Goal: Transaction & Acquisition: Purchase product/service

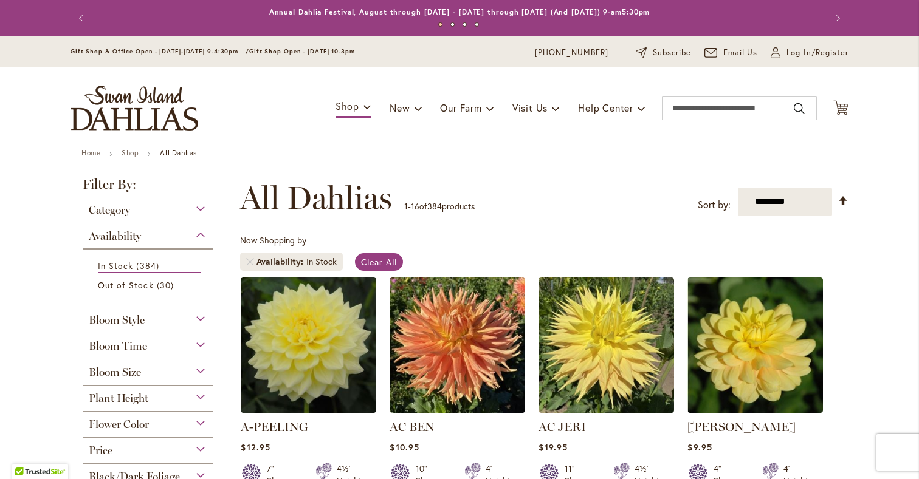
click at [176, 379] on div "Bloom Size" at bounding box center [148, 369] width 130 height 19
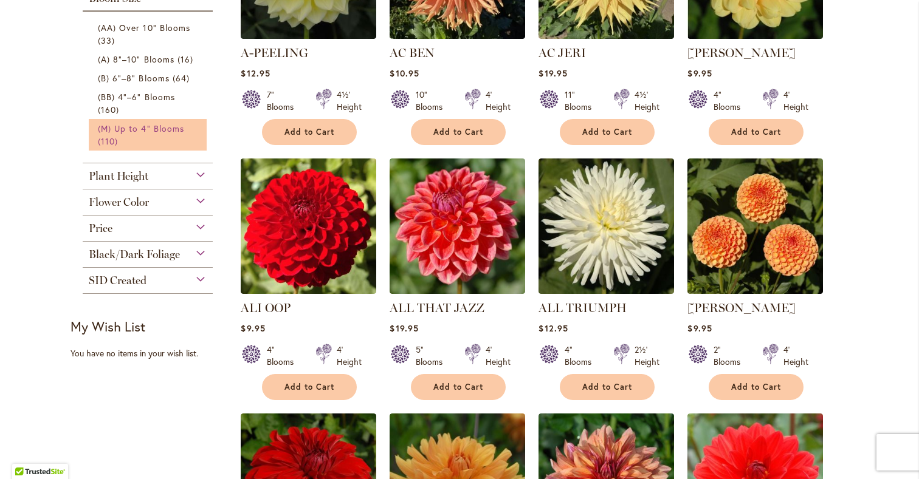
click at [162, 148] on link "(M) Up to 4" Blooms 110 items" at bounding box center [149, 135] width 103 height 26
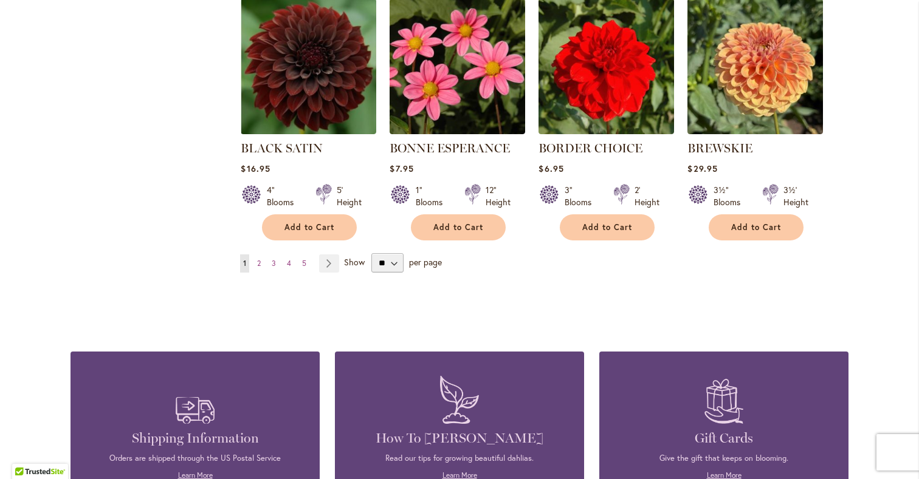
scroll to position [1063, 0]
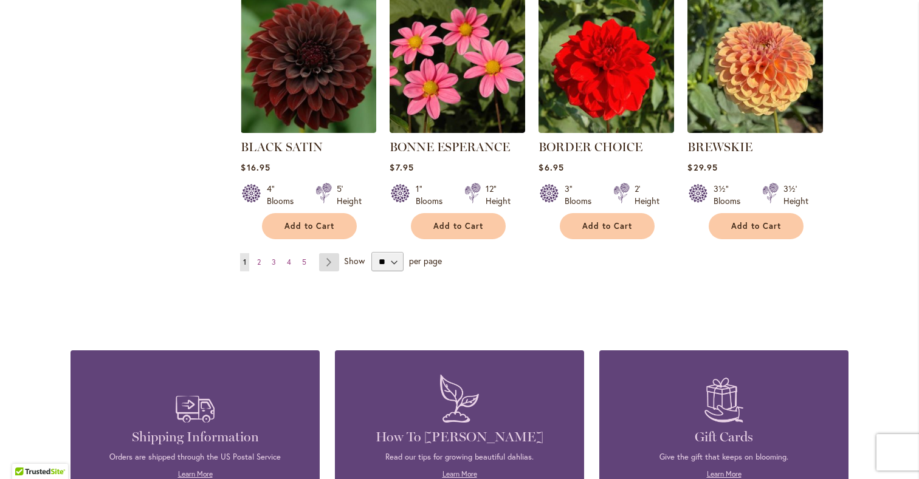
click at [329, 272] on link "Page Next" at bounding box center [329, 262] width 20 height 18
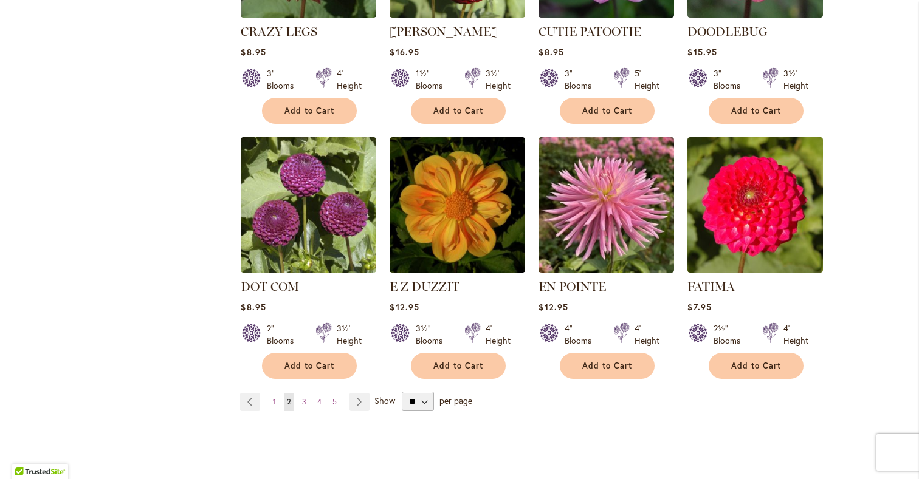
scroll to position [929, 0]
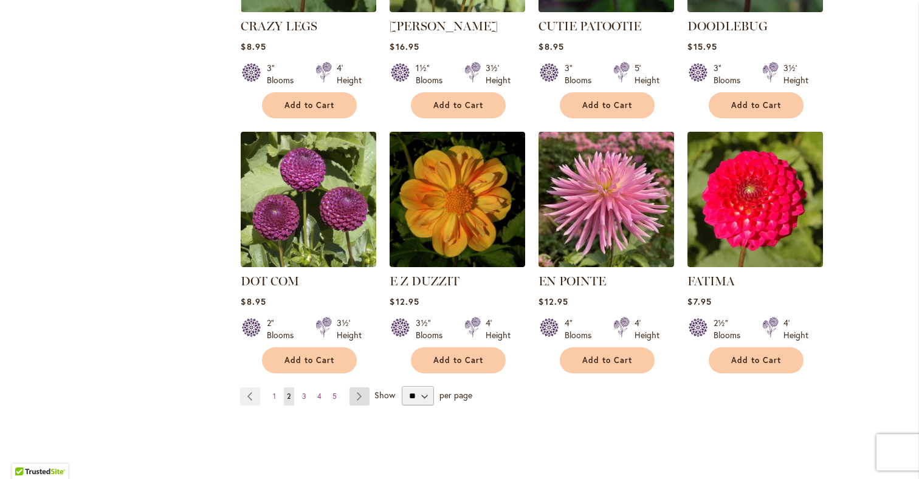
click at [362, 401] on link "Page Next" at bounding box center [359, 397] width 20 height 18
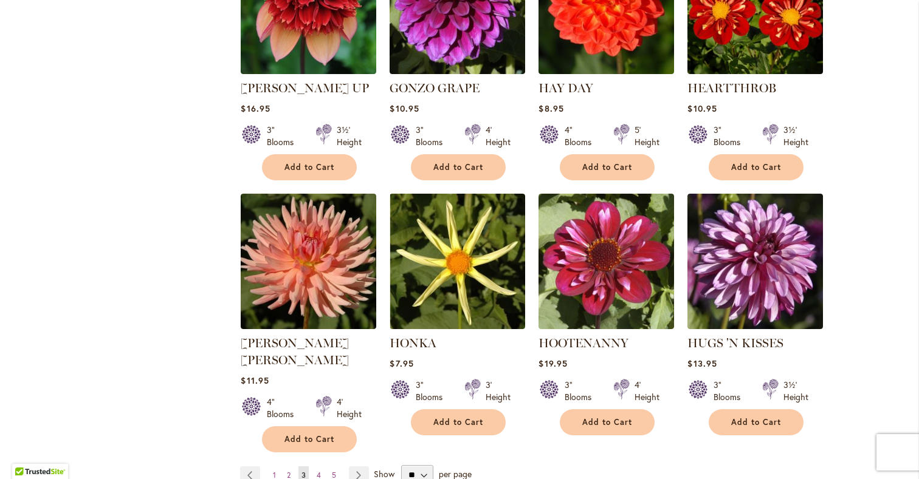
scroll to position [903, 0]
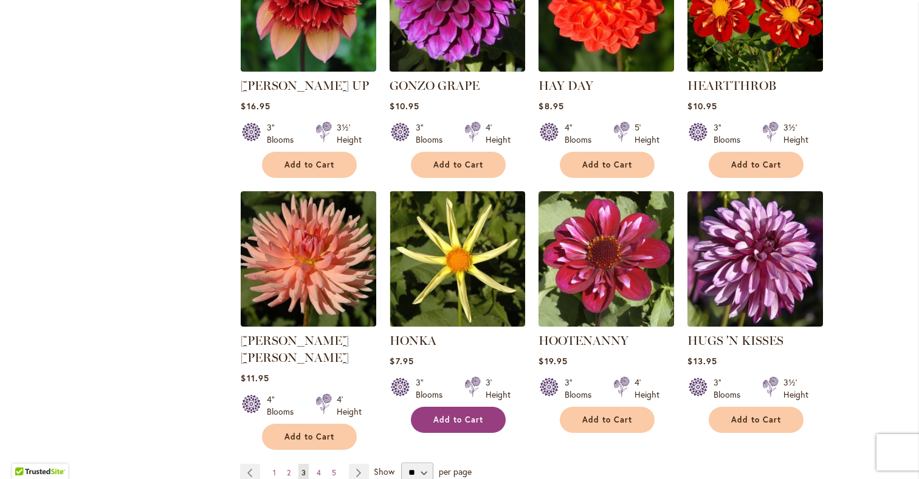
click at [448, 415] on span "Add to Cart" at bounding box center [458, 420] width 50 height 10
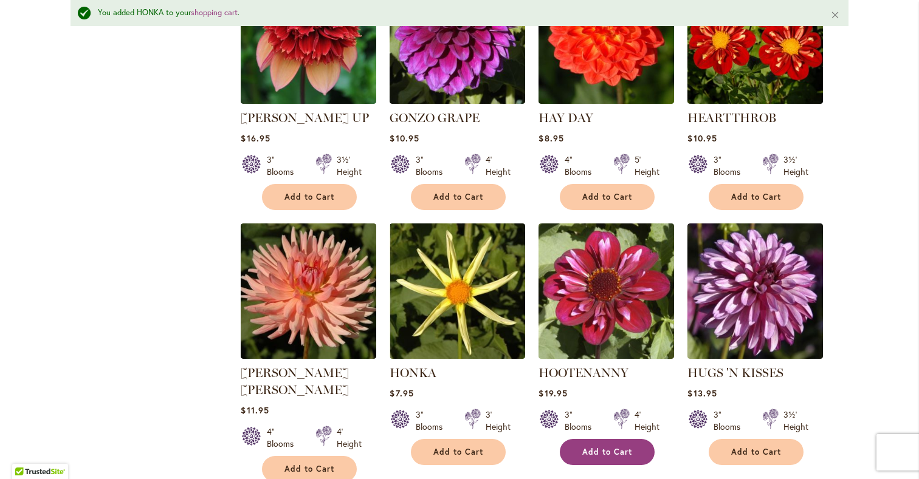
click at [601, 447] on span "Add to Cart" at bounding box center [607, 452] width 50 height 10
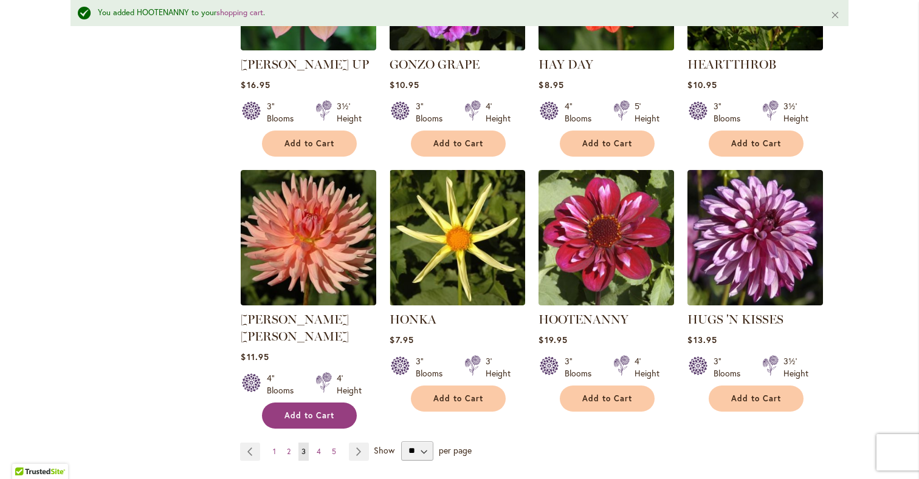
scroll to position [959, 0]
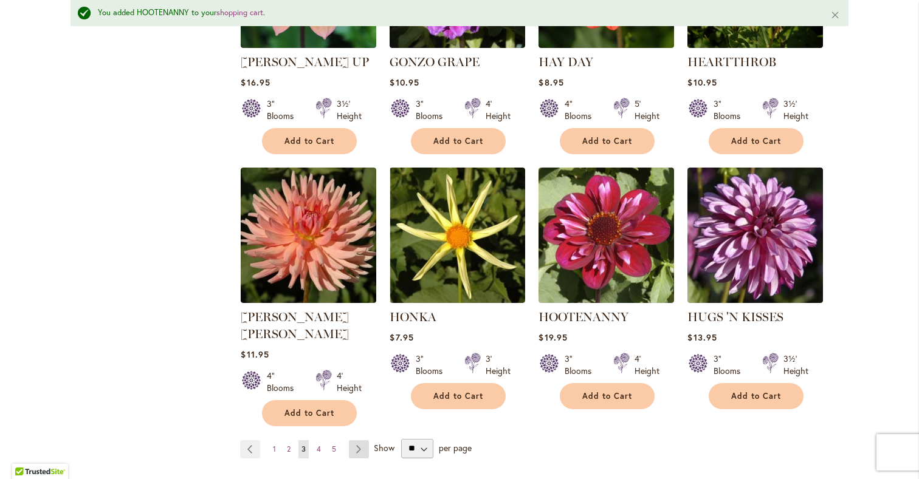
click at [358, 441] on link "Page Next" at bounding box center [359, 450] width 20 height 18
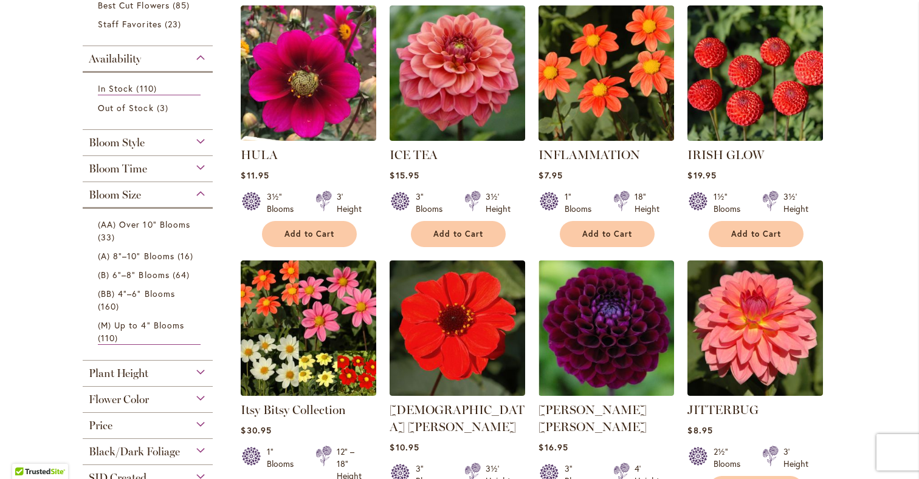
scroll to position [261, 0]
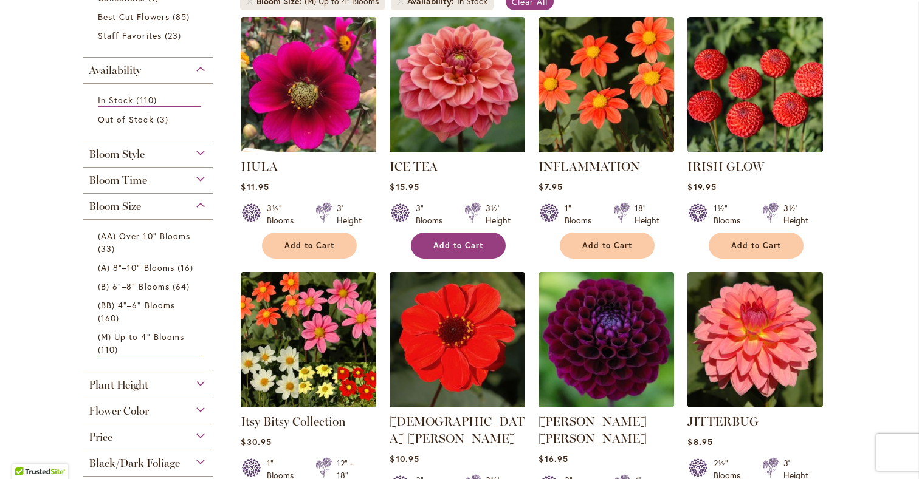
click at [468, 251] on span "Add to Cart" at bounding box center [458, 246] width 50 height 10
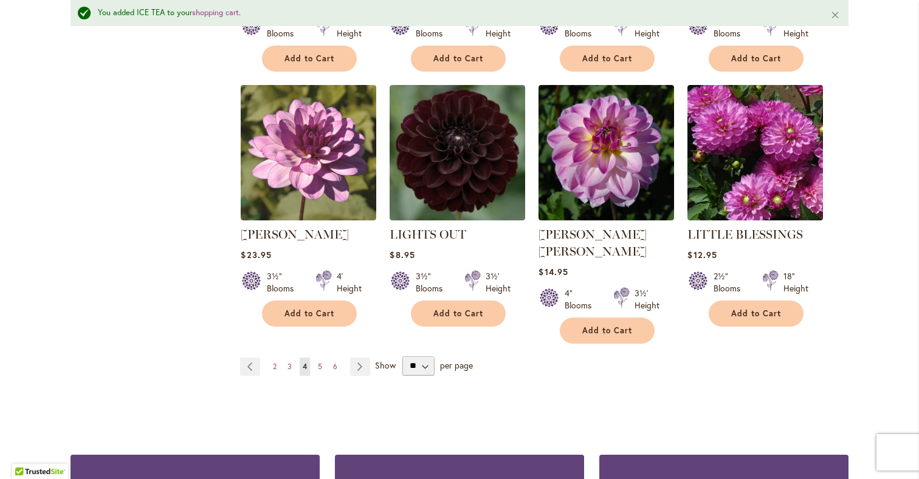
scroll to position [1014, 0]
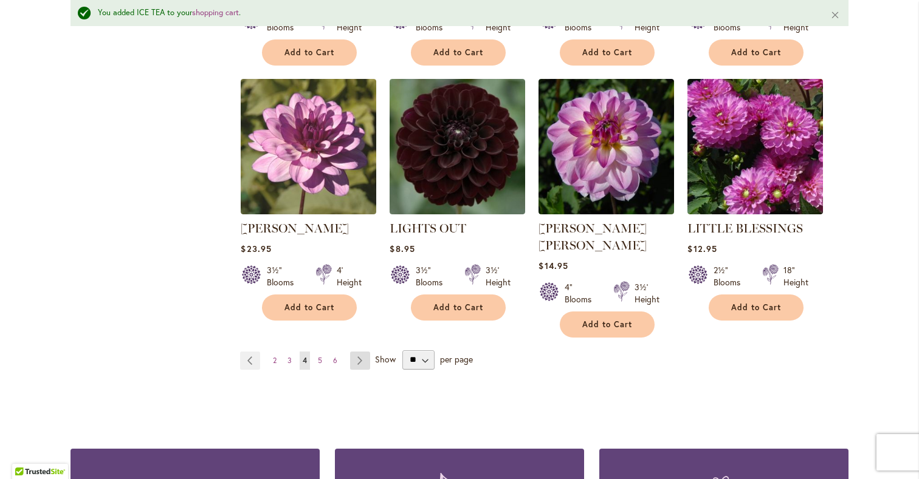
click at [359, 363] on link "Page Next" at bounding box center [360, 361] width 20 height 18
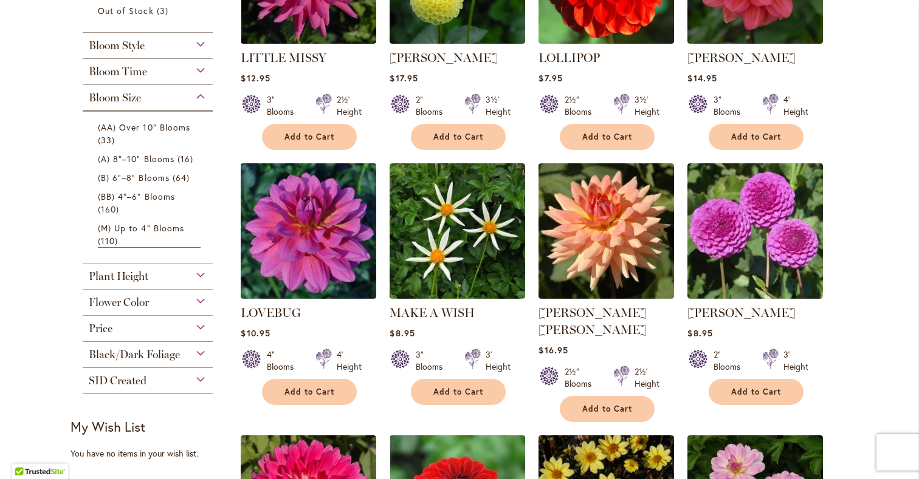
scroll to position [371, 0]
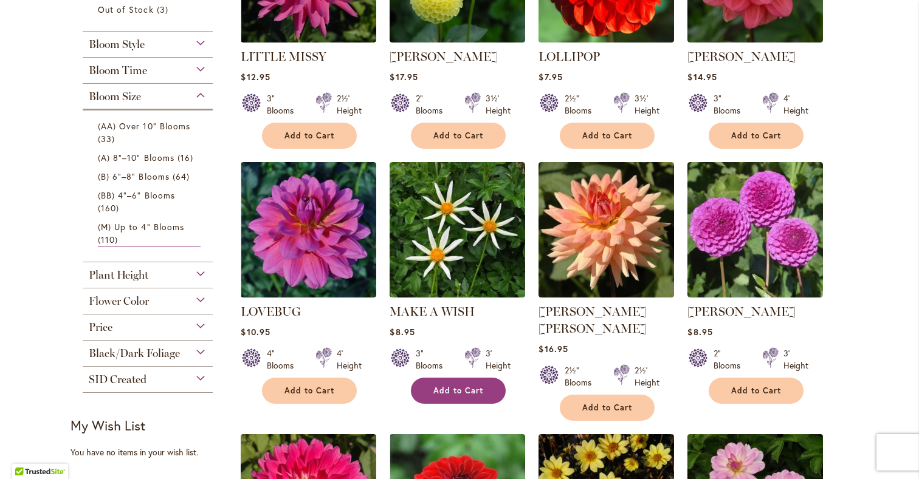
click at [462, 396] on span "Add to Cart" at bounding box center [458, 391] width 50 height 10
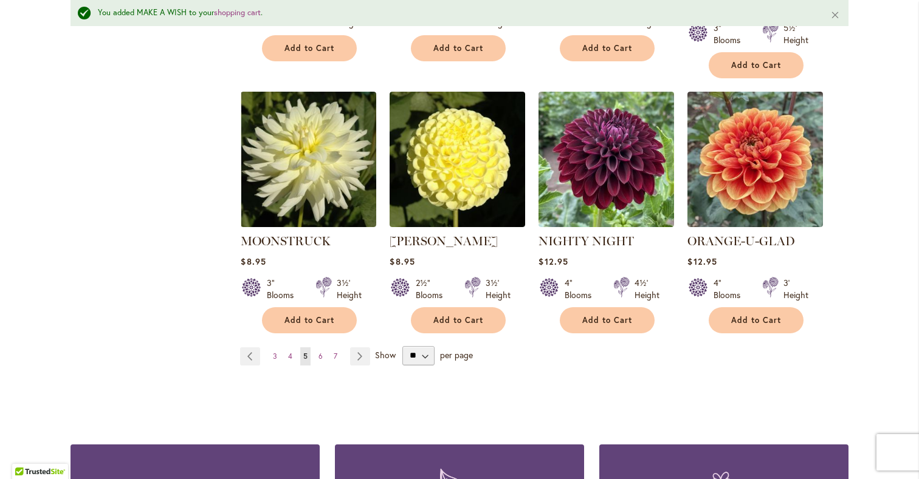
scroll to position [1019, 0]
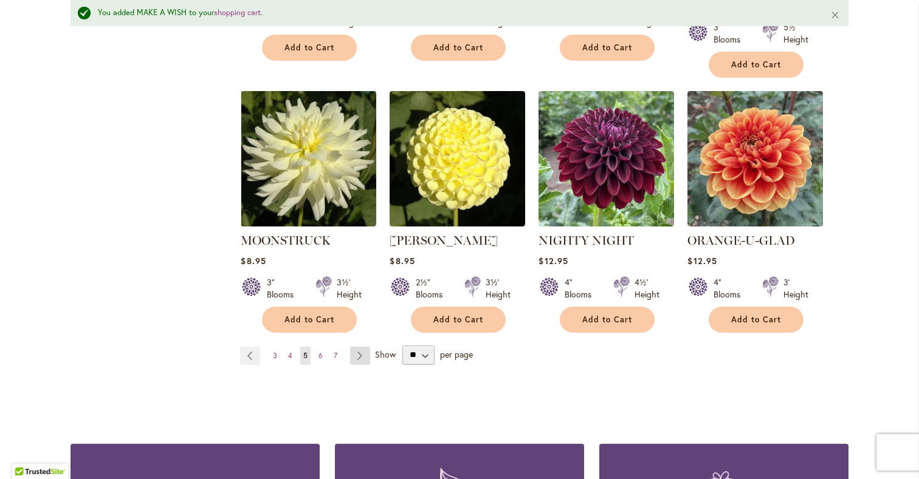
click at [358, 347] on link "Page Next" at bounding box center [360, 356] width 20 height 18
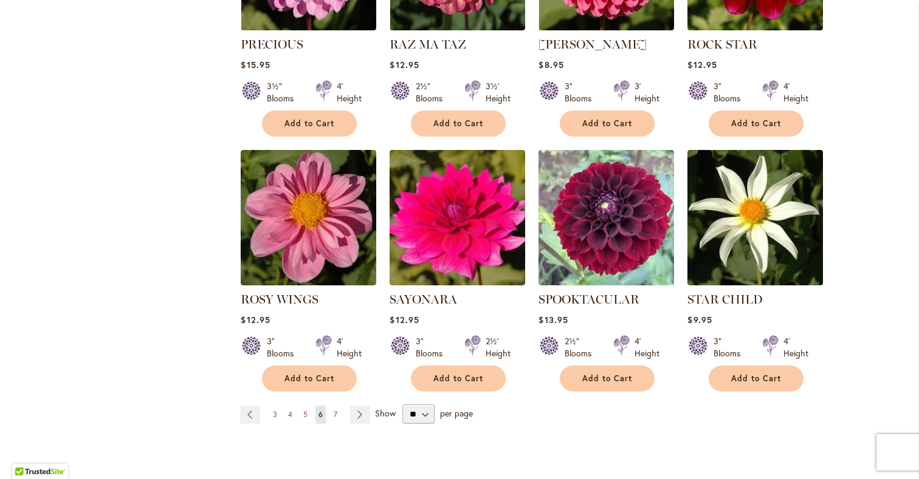
scroll to position [912, 0]
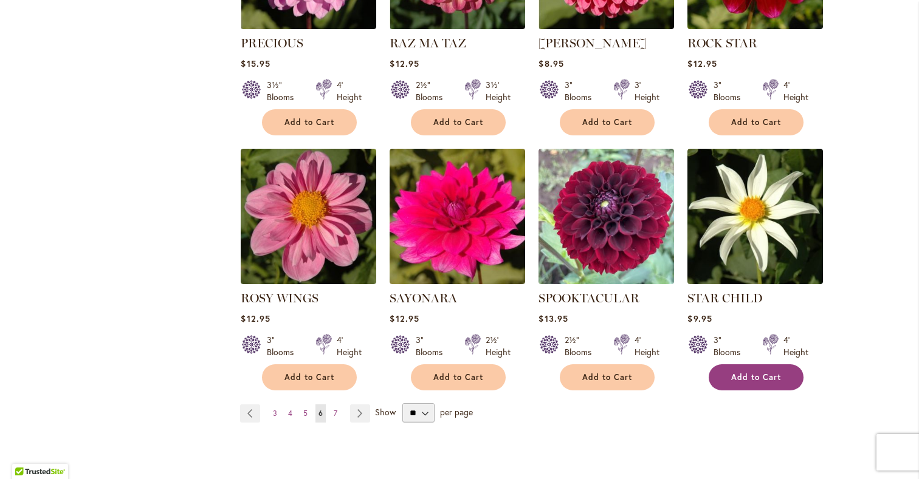
click at [755, 376] on span "Add to Cart" at bounding box center [756, 378] width 50 height 10
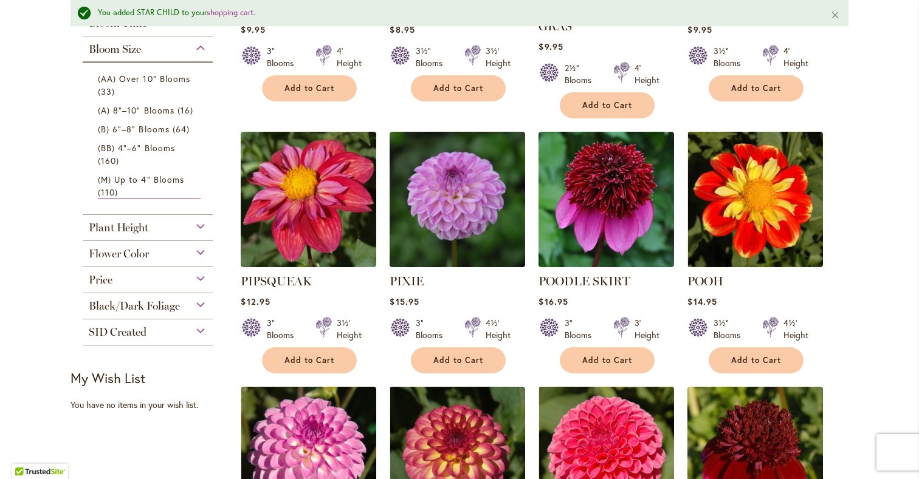
scroll to position [452, 0]
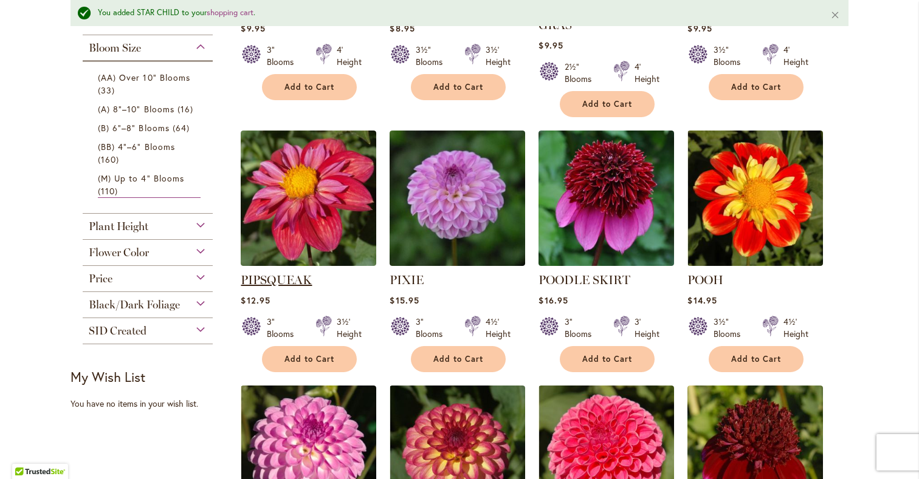
click at [276, 279] on link "PIPSQUEAK" at bounding box center [276, 280] width 71 height 15
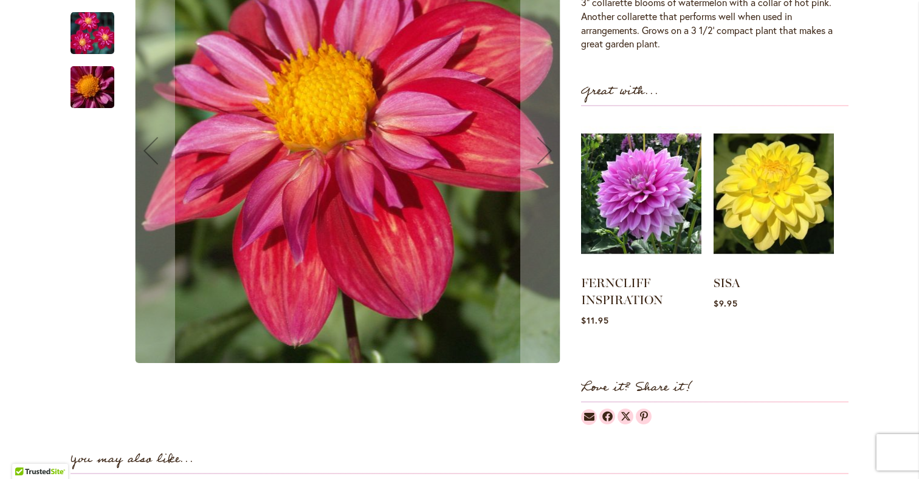
scroll to position [441, 0]
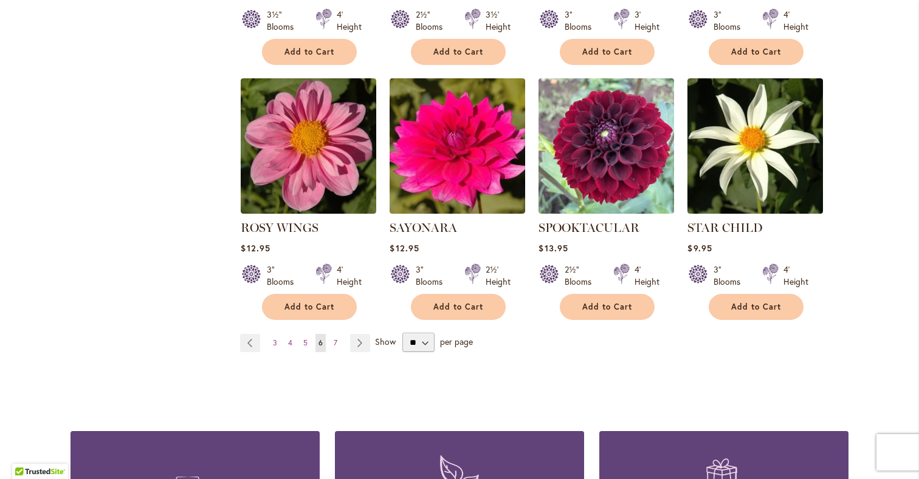
scroll to position [983, 0]
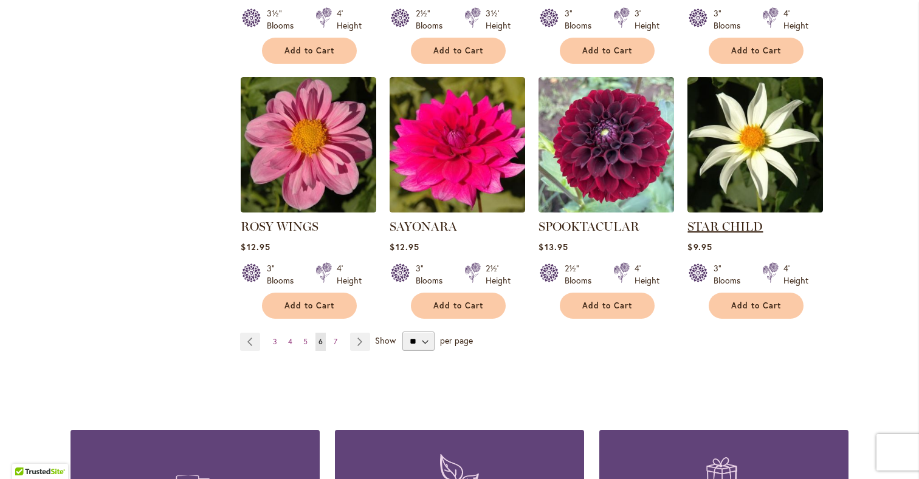
click at [735, 225] on link "STAR CHILD" at bounding box center [724, 226] width 75 height 15
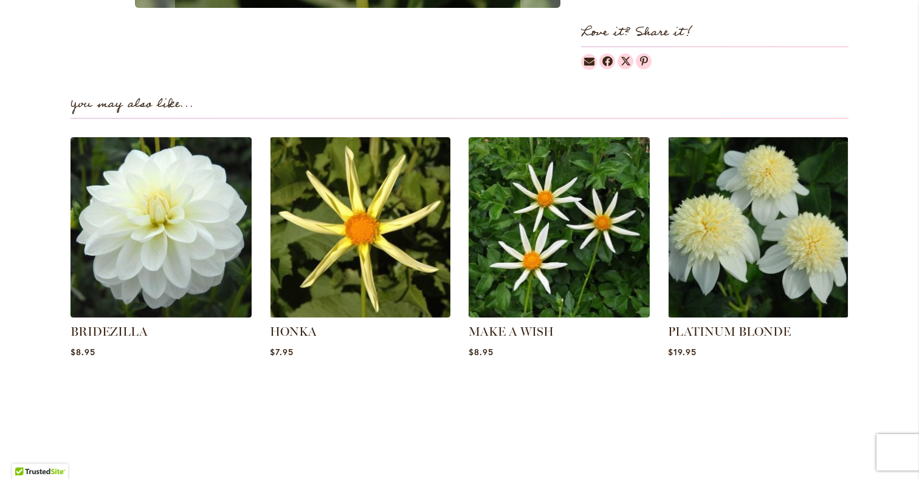
scroll to position [766, 0]
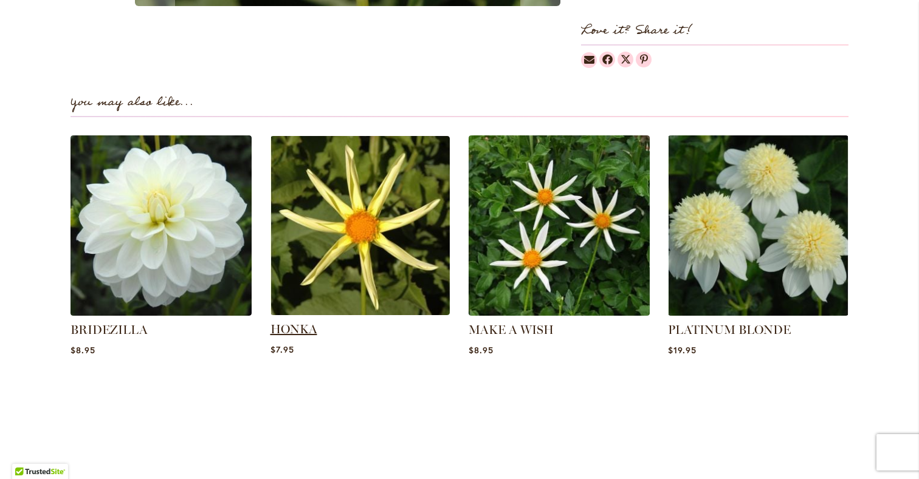
click at [286, 337] on link "HONKA" at bounding box center [293, 329] width 47 height 15
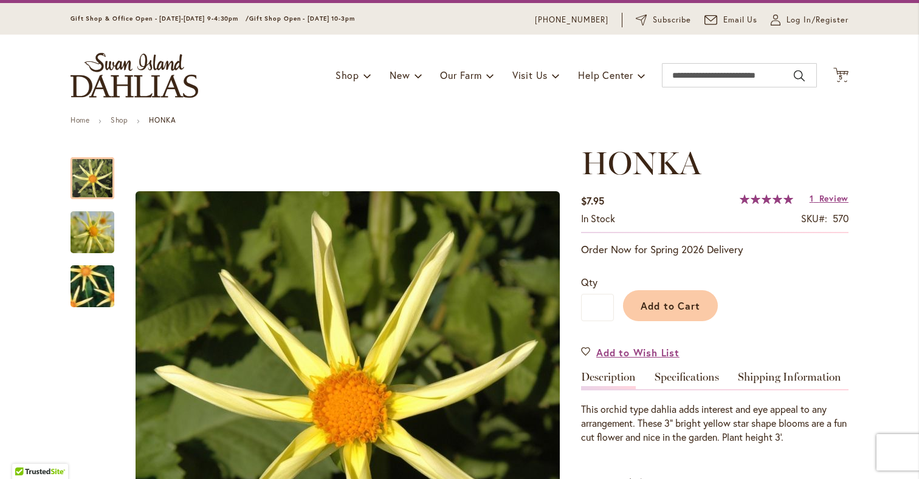
scroll to position [19, 0]
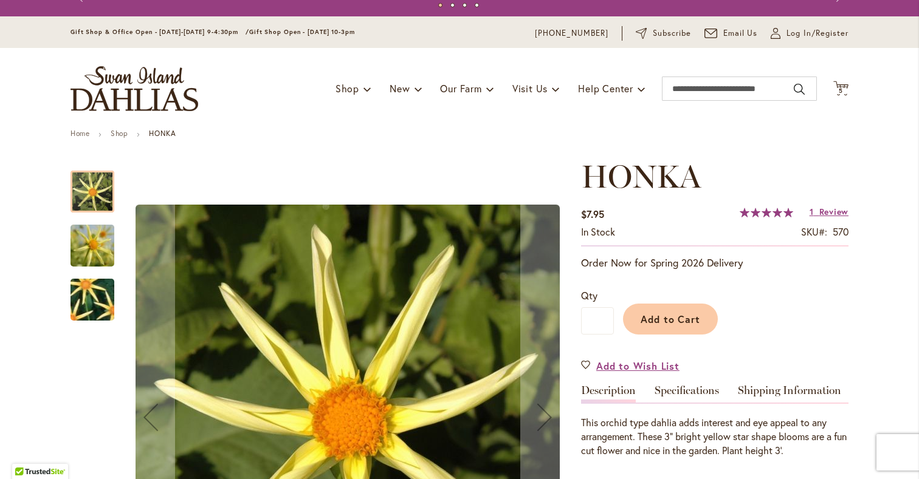
click at [94, 261] on img "HONKA" at bounding box center [92, 246] width 44 height 66
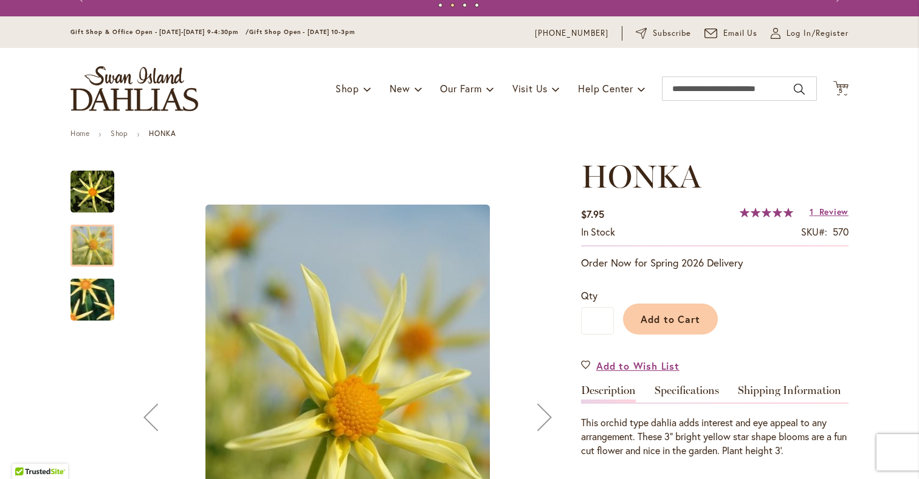
click at [88, 320] on img "HONKA" at bounding box center [92, 300] width 84 height 84
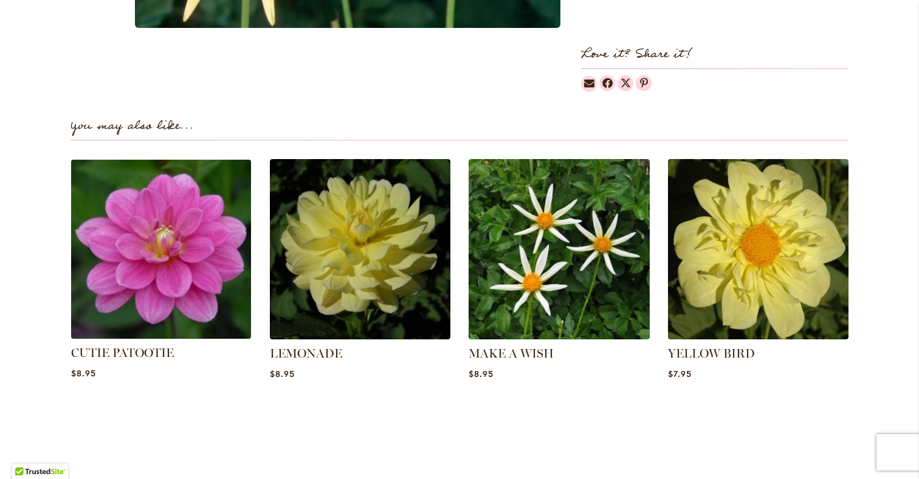
scroll to position [744, 0]
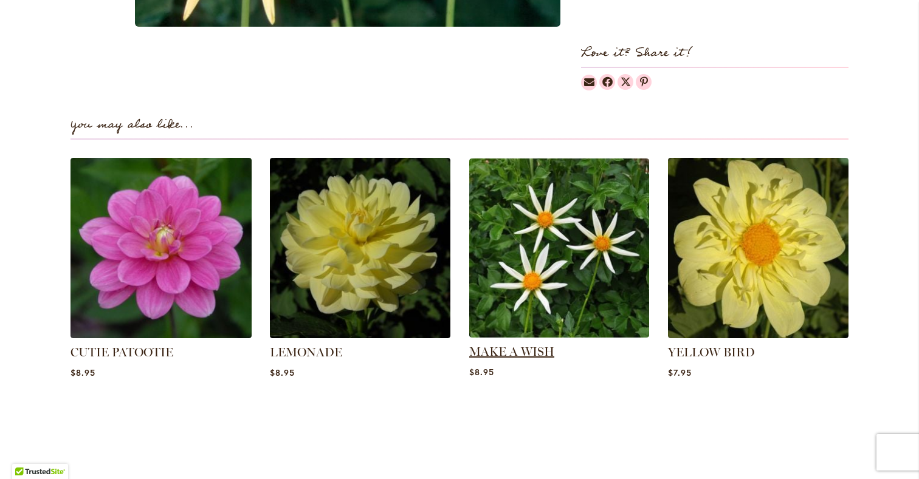
click at [519, 359] on link "MAKE A WISH" at bounding box center [511, 352] width 85 height 15
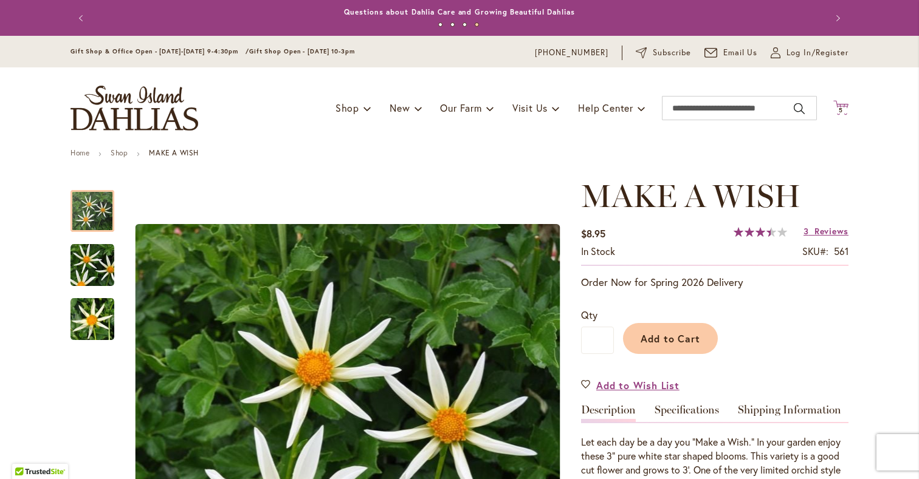
click at [839, 112] on span "5" at bounding box center [841, 110] width 4 height 8
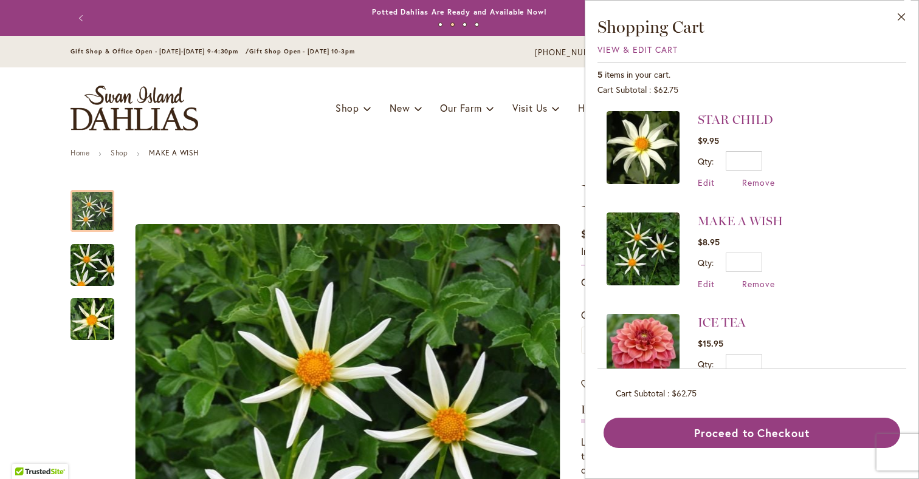
click at [415, 159] on ul "Home Shop MAKE A WISH" at bounding box center [459, 154] width 778 height 11
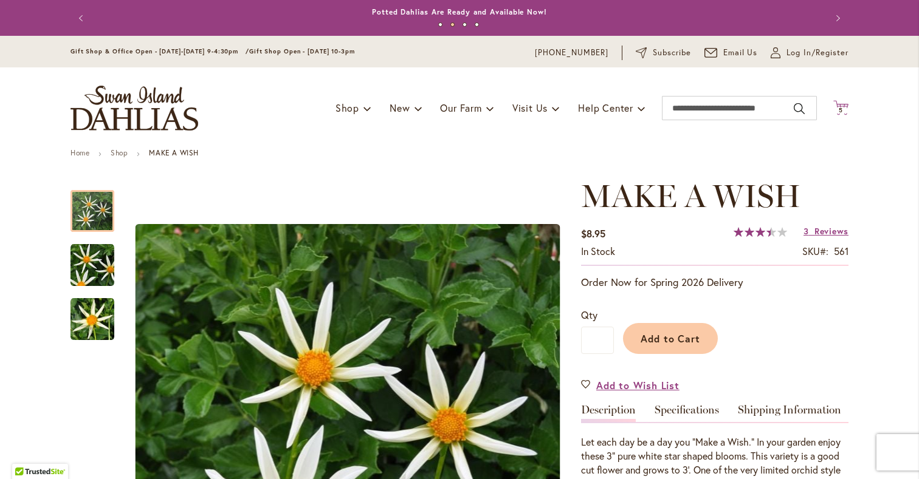
click at [839, 111] on span "5" at bounding box center [841, 110] width 4 height 8
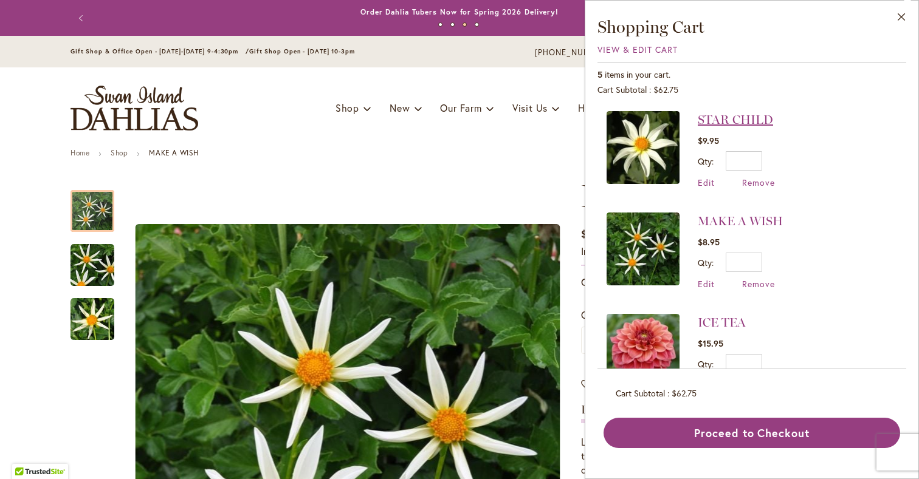
click at [698, 125] on link "STAR CHILD" at bounding box center [735, 119] width 75 height 15
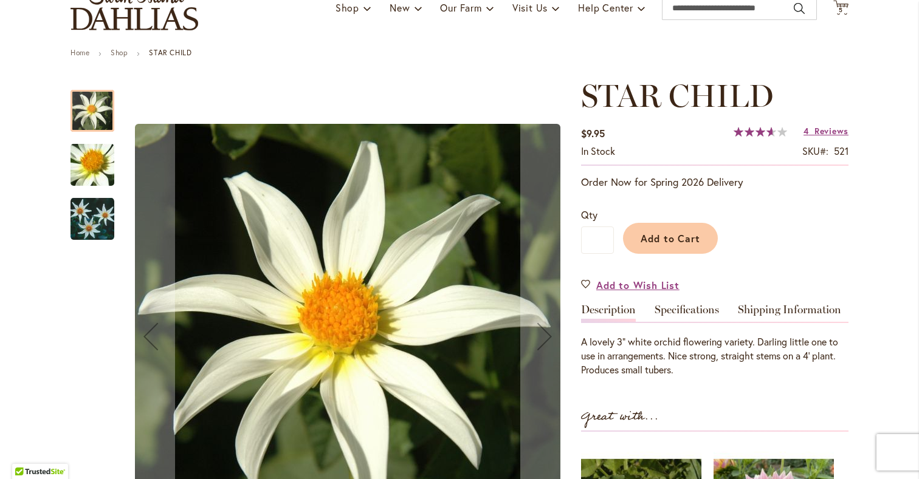
scroll to position [77, 0]
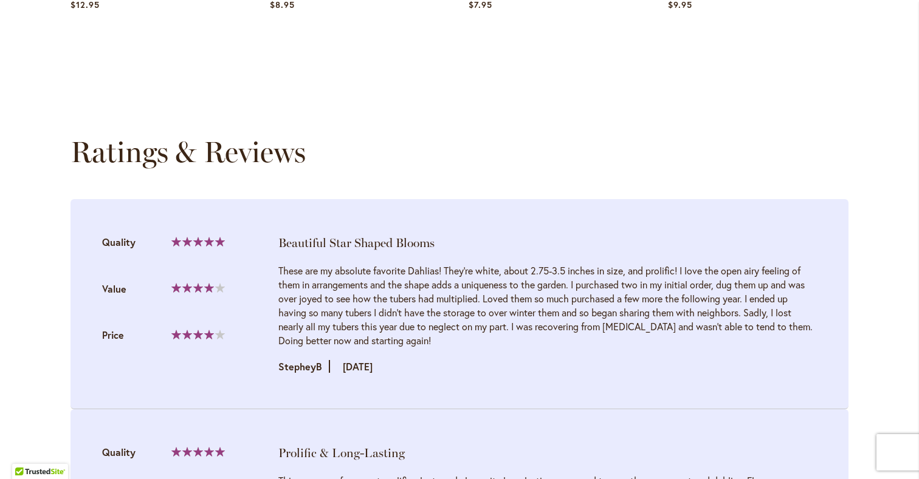
scroll to position [1133, 0]
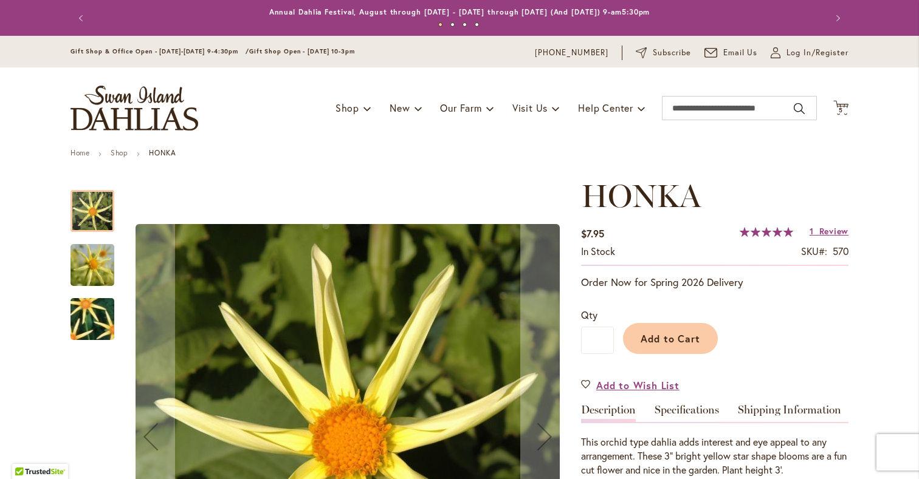
scroll to position [1, 0]
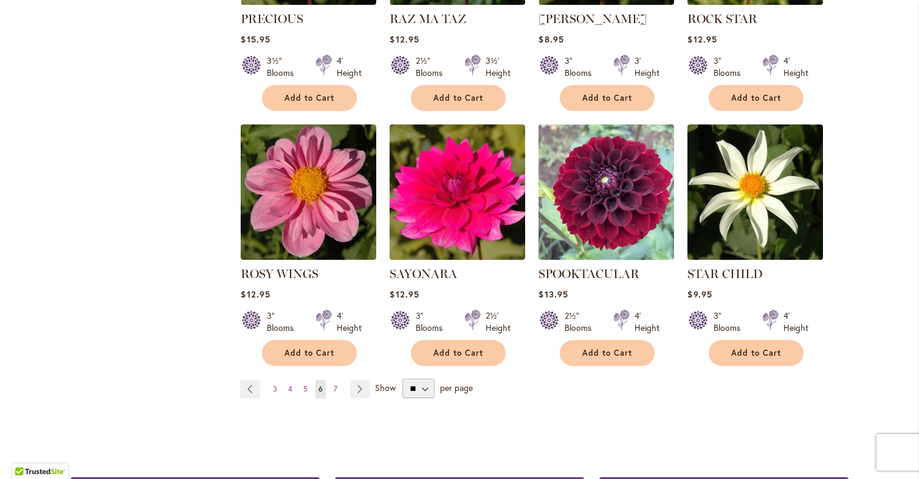
scroll to position [937, 0]
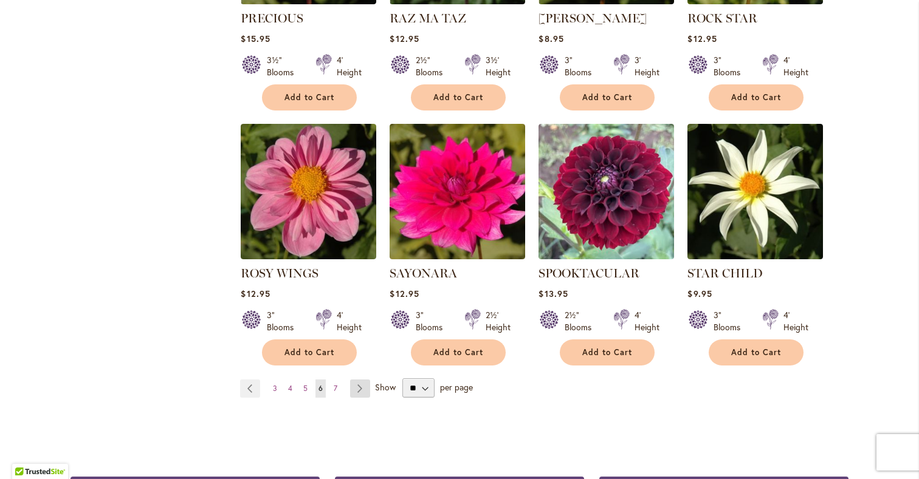
click at [356, 396] on link "Page Next" at bounding box center [360, 389] width 20 height 18
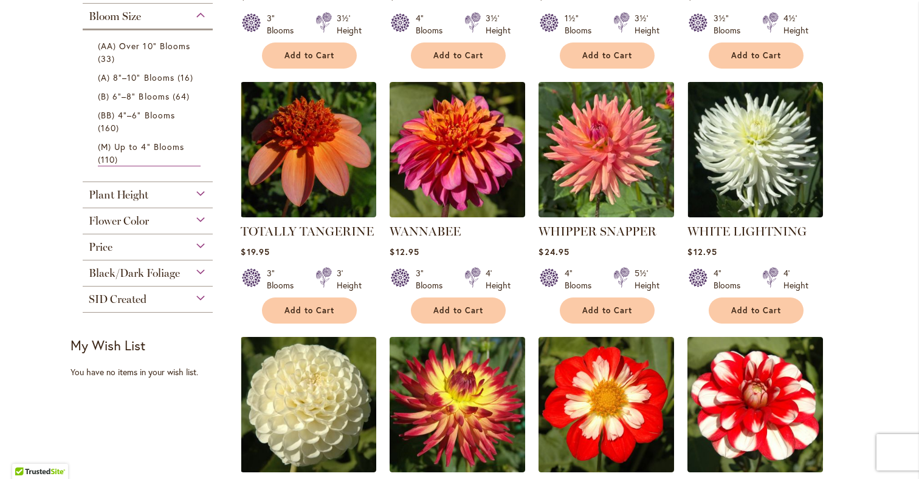
scroll to position [450, 0]
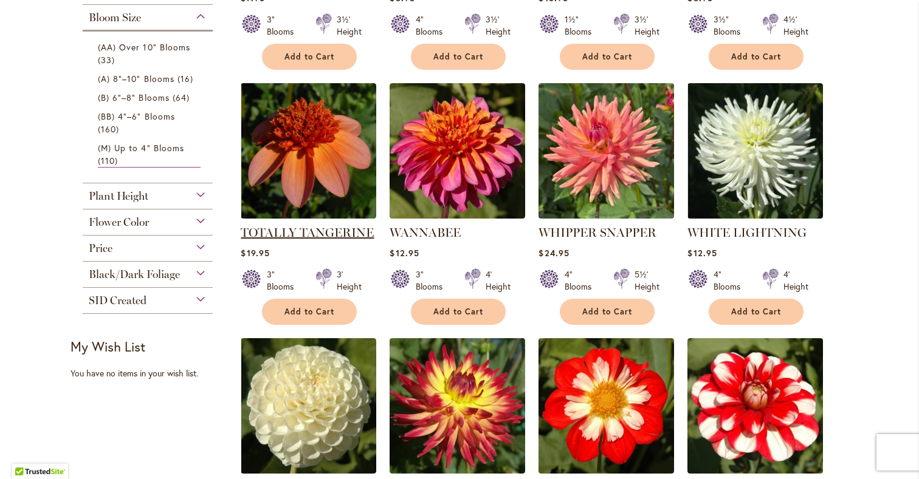
click at [304, 240] on link "TOTALLY TANGERINE" at bounding box center [307, 232] width 133 height 15
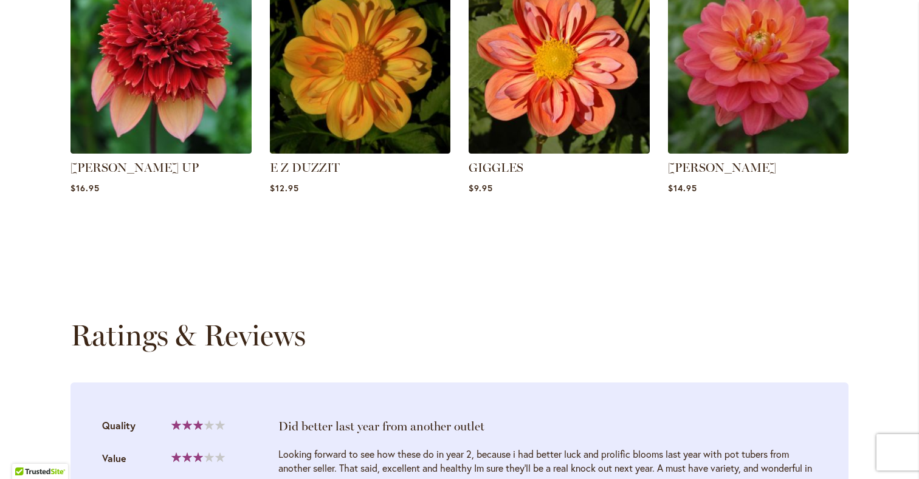
scroll to position [977, 0]
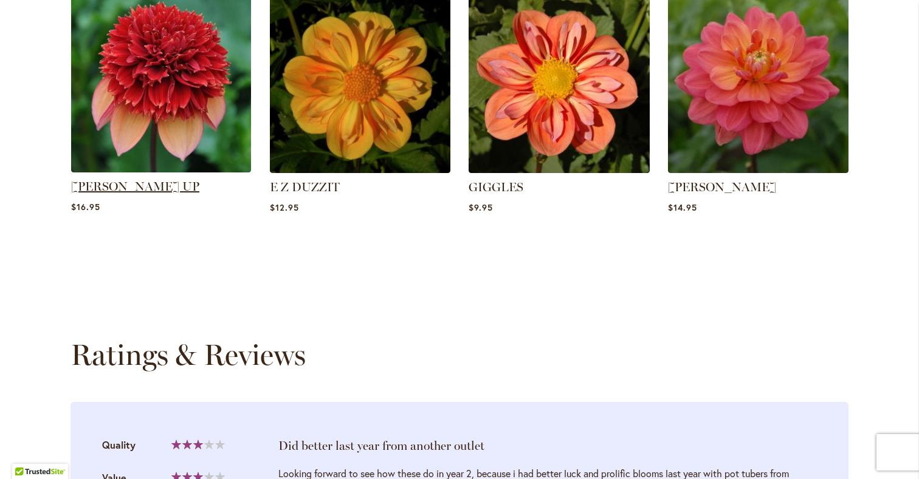
click at [93, 186] on link "[PERSON_NAME] UP" at bounding box center [135, 186] width 128 height 15
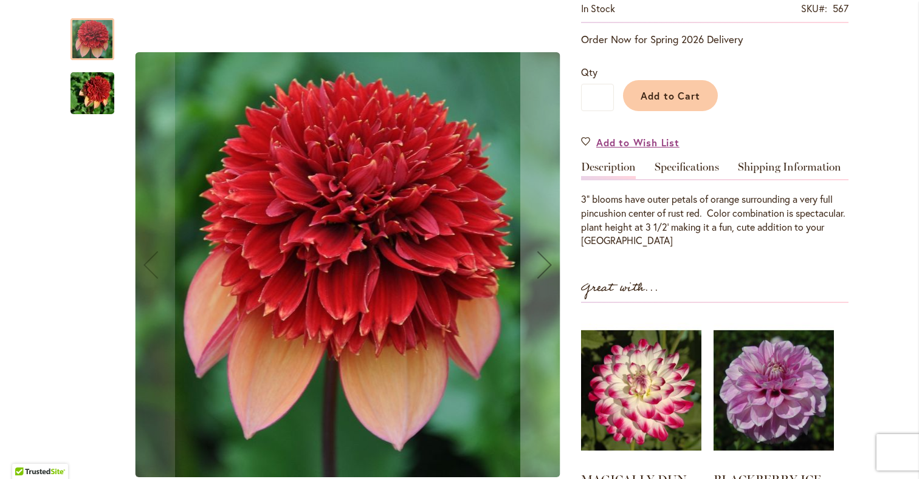
scroll to position [272, 0]
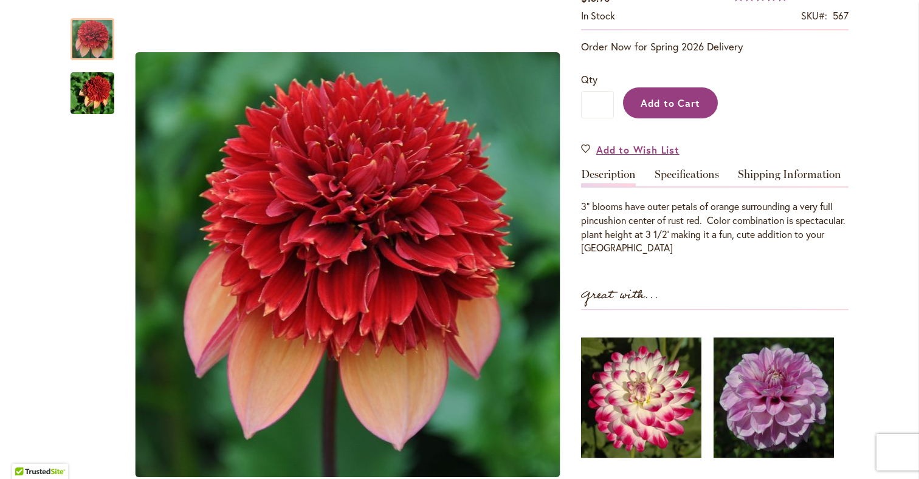
click at [676, 97] on span "Add to Cart" at bounding box center [671, 103] width 60 height 13
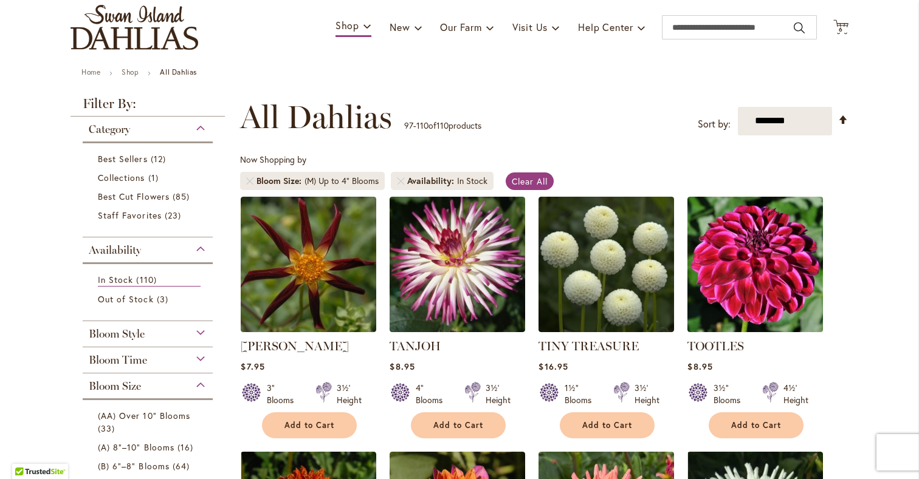
scroll to position [90, 0]
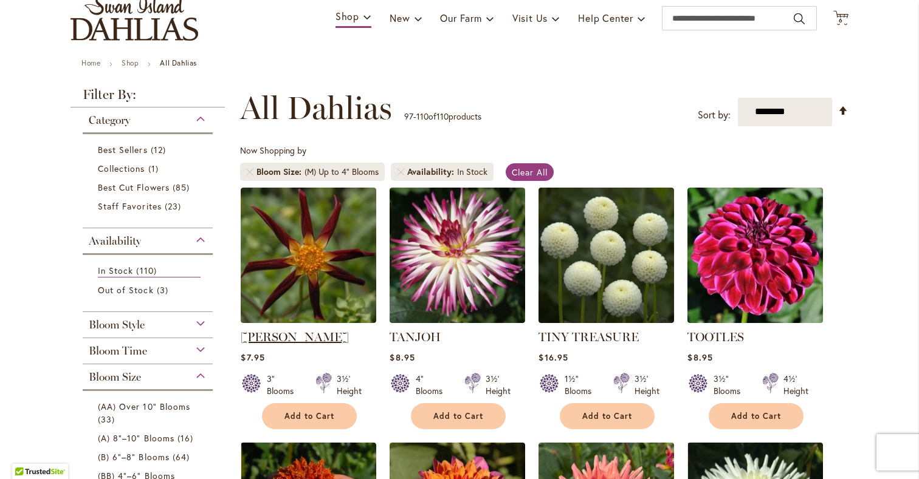
click at [302, 345] on link "[PERSON_NAME]" at bounding box center [295, 337] width 108 height 15
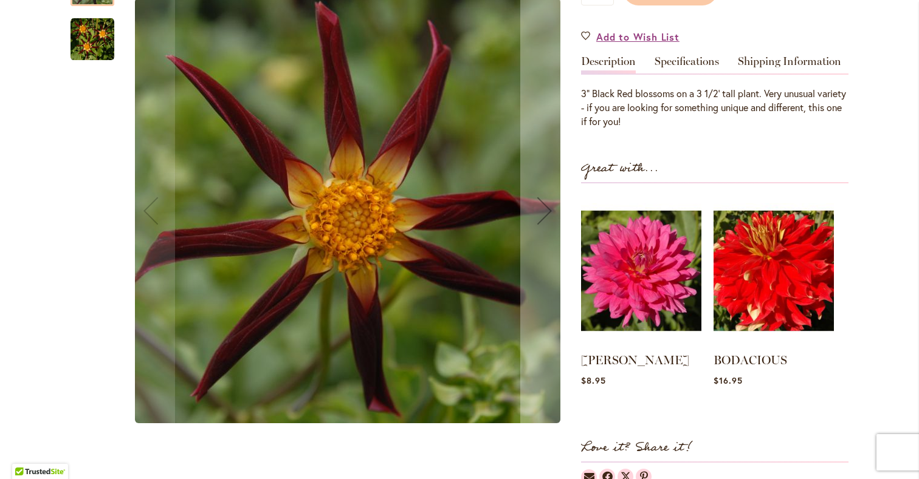
scroll to position [371, 0]
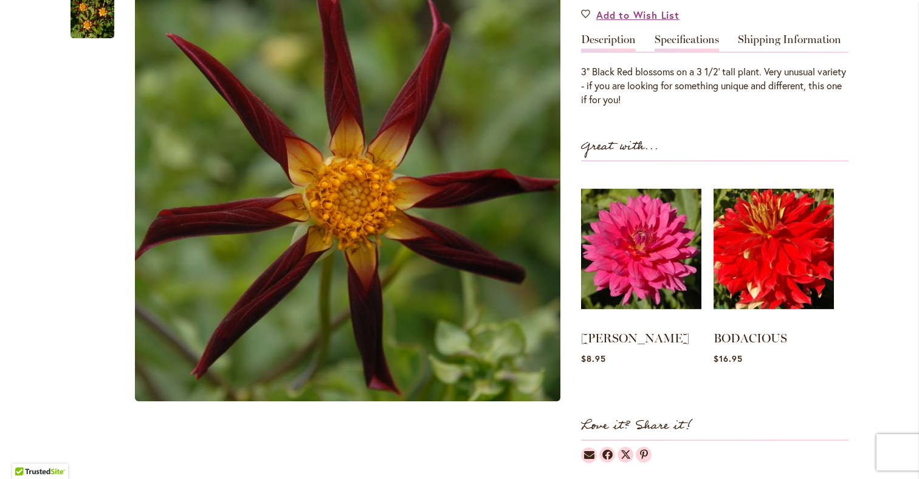
click at [685, 52] on link "Specifications" at bounding box center [687, 43] width 64 height 18
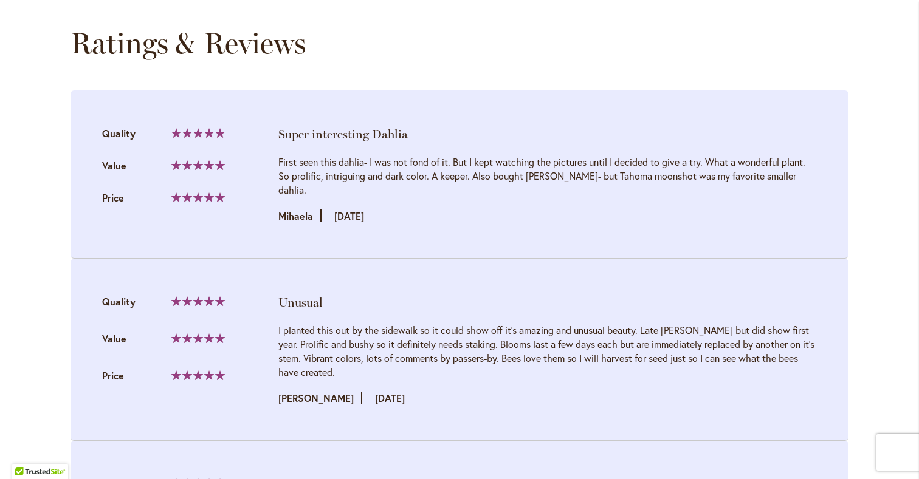
scroll to position [1064, 0]
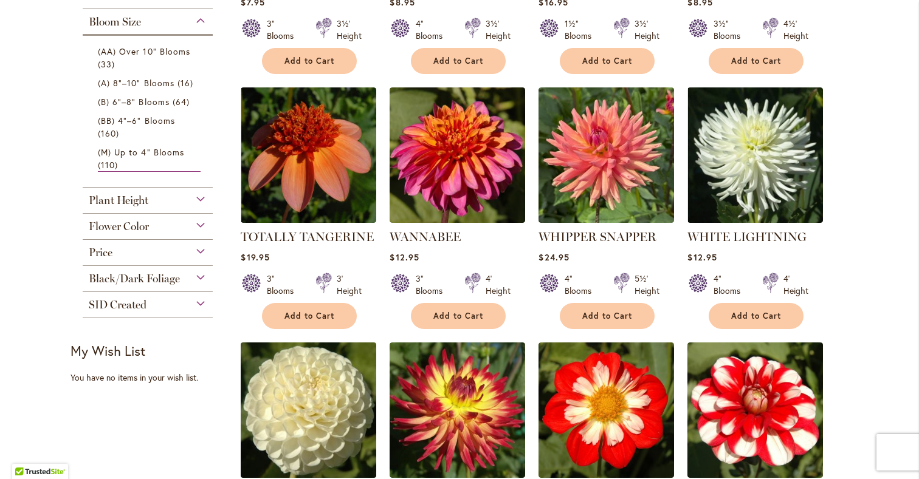
scroll to position [443, 0]
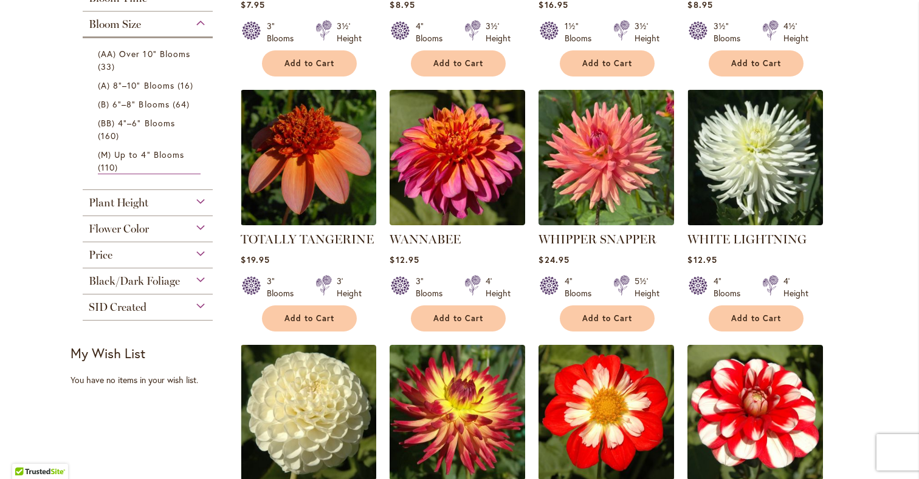
click at [193, 236] on div "Flower Color" at bounding box center [148, 225] width 130 height 19
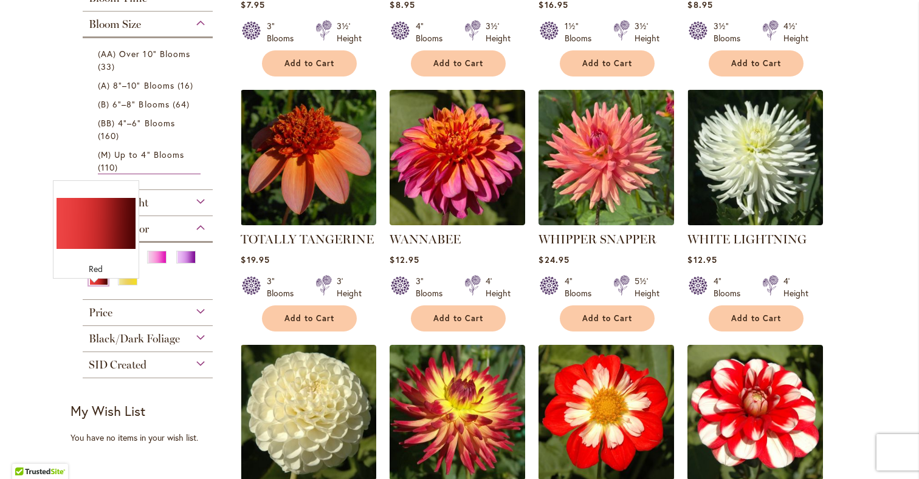
click at [93, 286] on div "Red" at bounding box center [98, 279] width 19 height 13
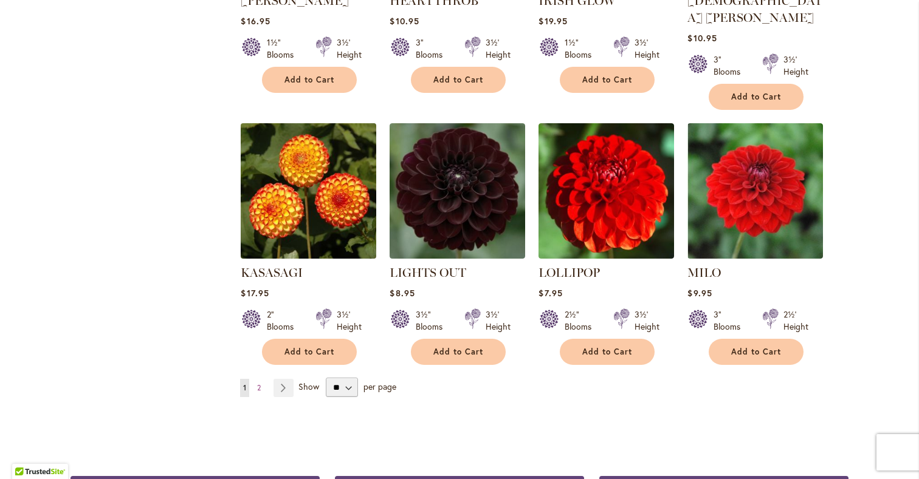
scroll to position [963, 0]
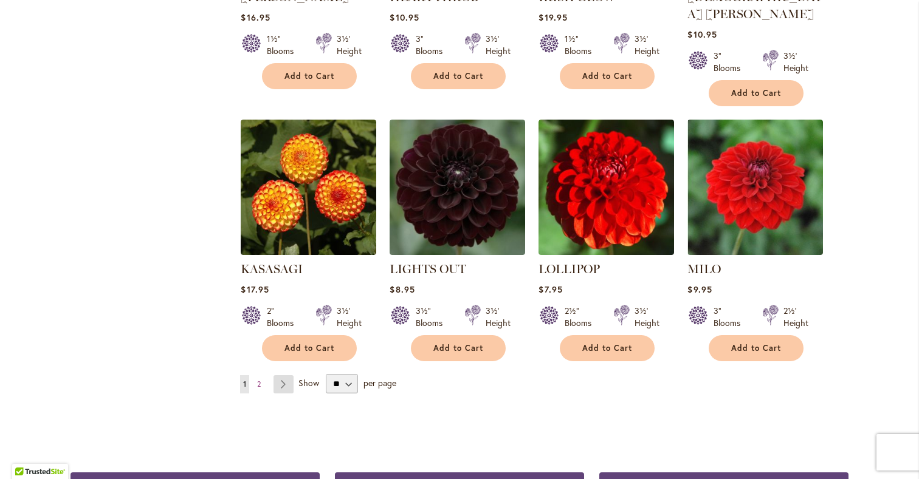
click at [279, 376] on link "Page Next" at bounding box center [283, 385] width 20 height 18
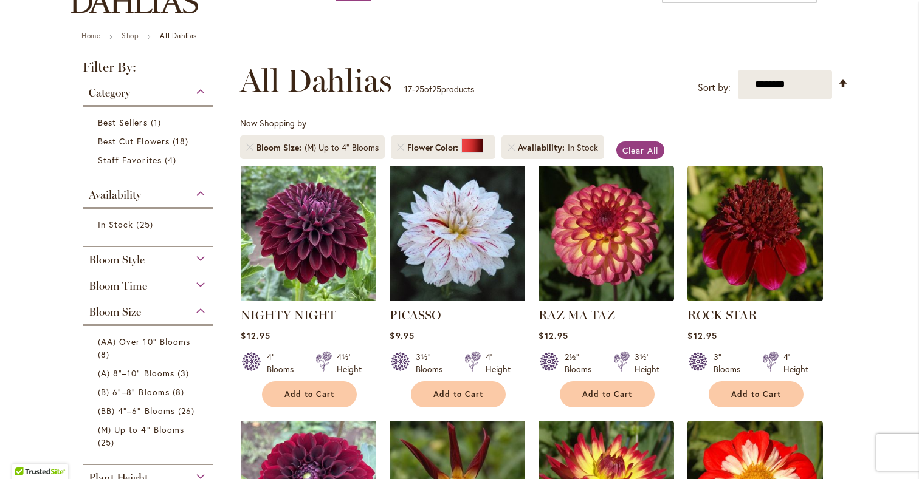
scroll to position [123, 0]
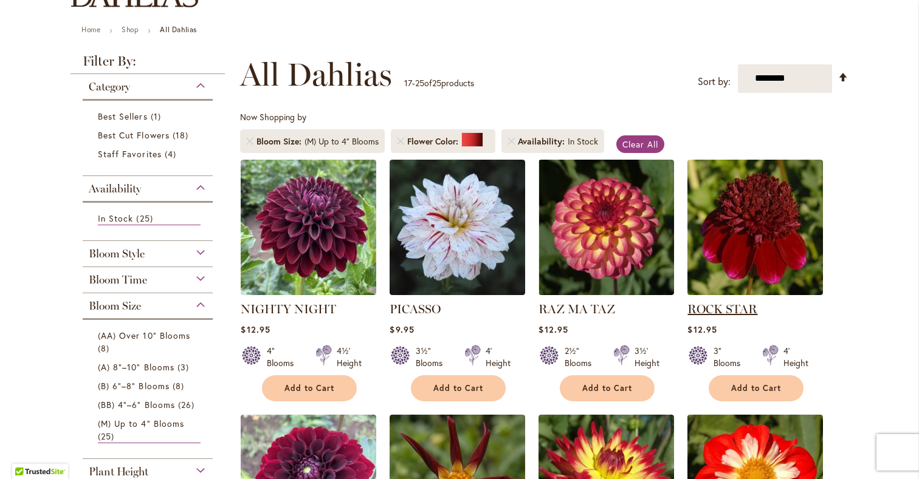
click at [727, 317] on link "ROCK STAR" at bounding box center [722, 309] width 70 height 15
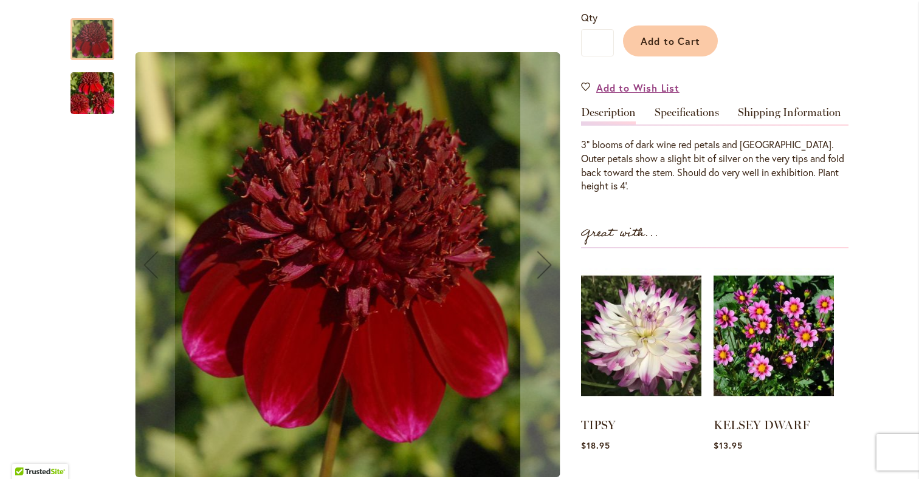
scroll to position [296, 0]
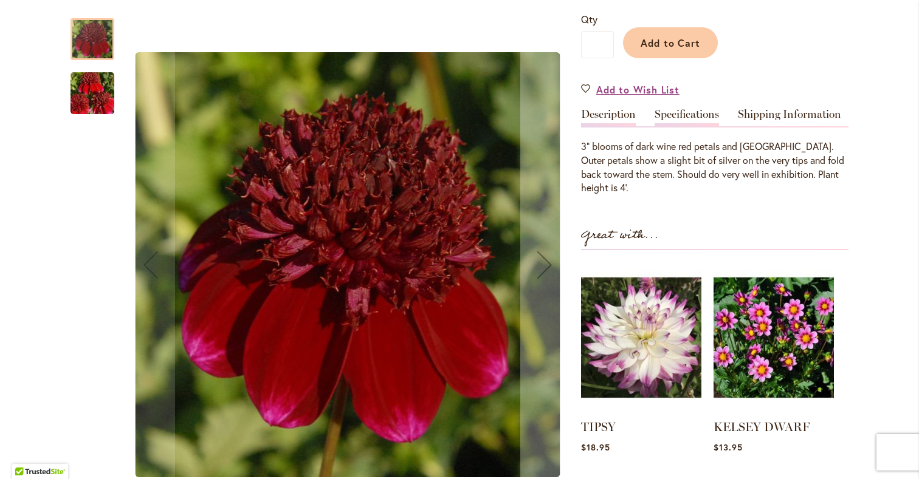
click at [689, 126] on link "Specifications" at bounding box center [687, 118] width 64 height 18
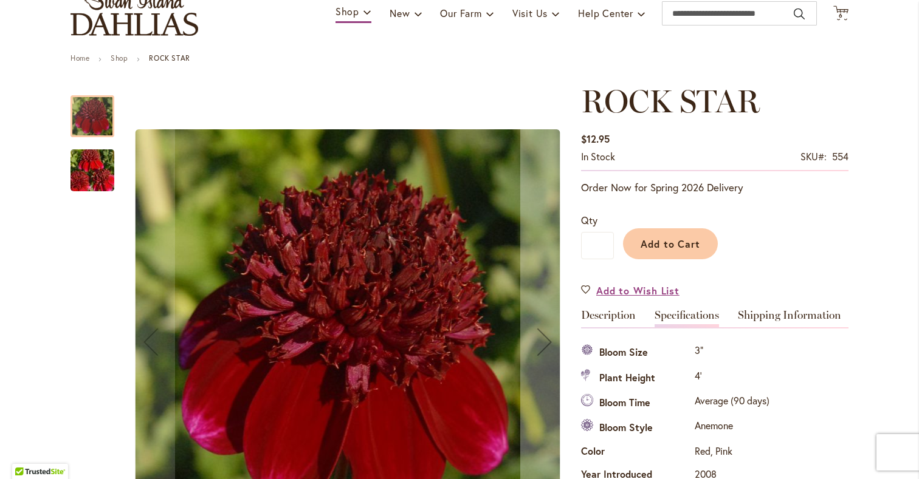
scroll to position [94, 0]
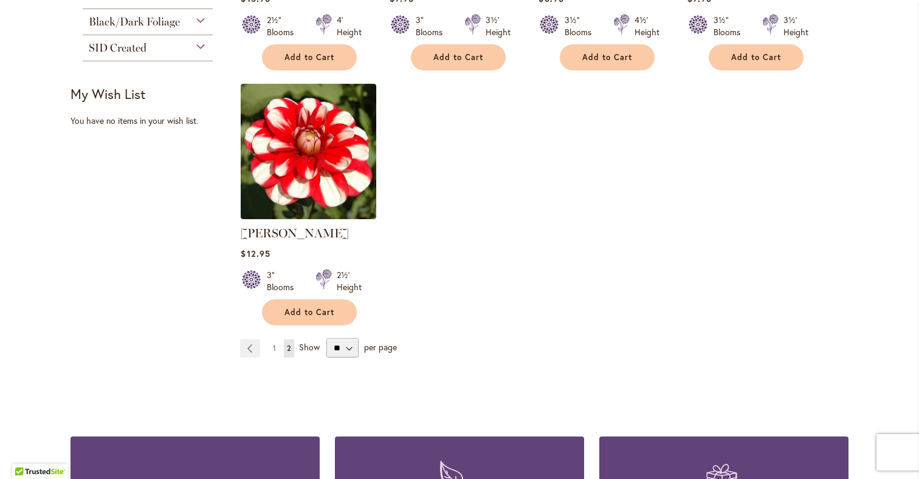
scroll to position [718, 0]
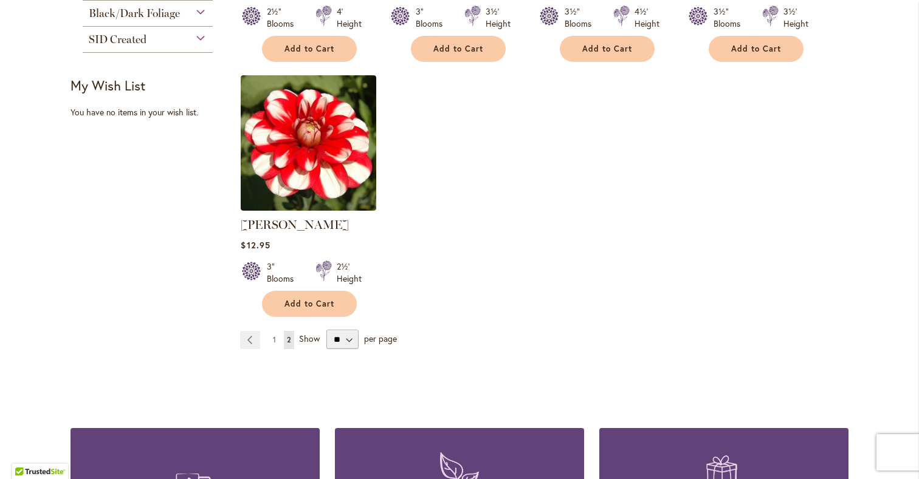
click at [273, 345] on span "1" at bounding box center [274, 339] width 3 height 9
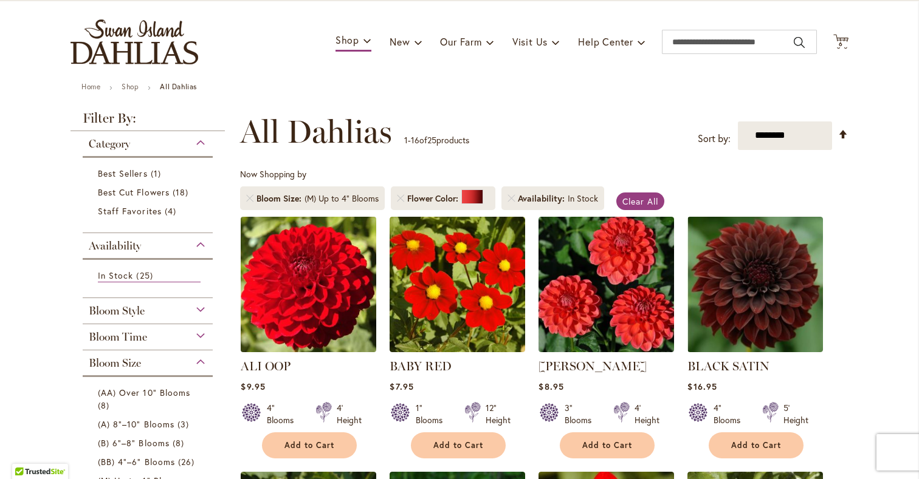
scroll to position [68, 0]
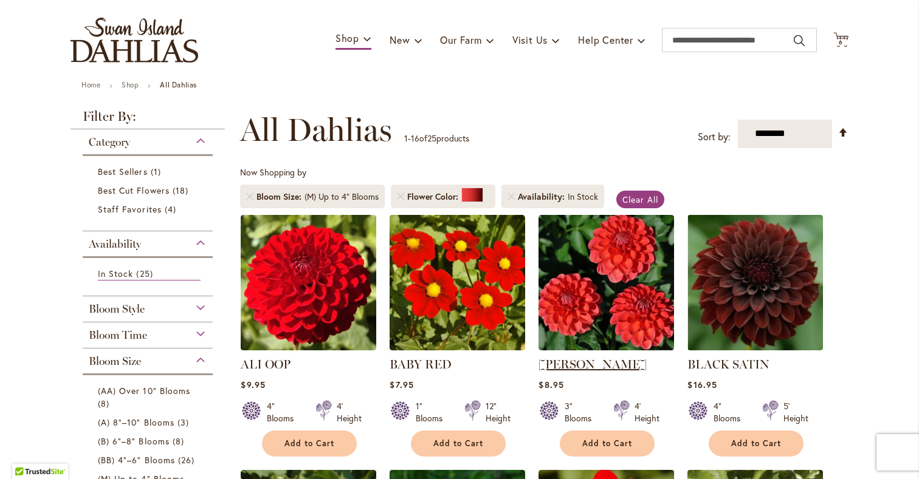
click at [594, 372] on link "BENJAMIN MATTHEW" at bounding box center [592, 364] width 108 height 15
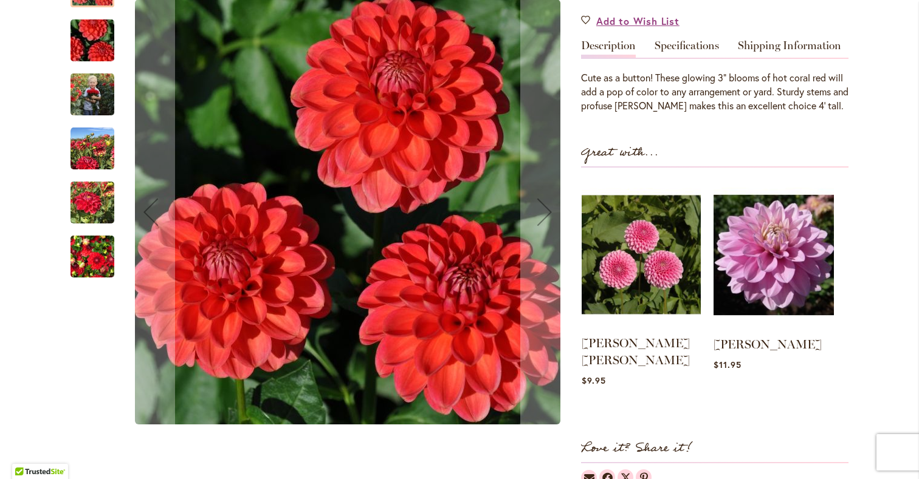
scroll to position [366, 0]
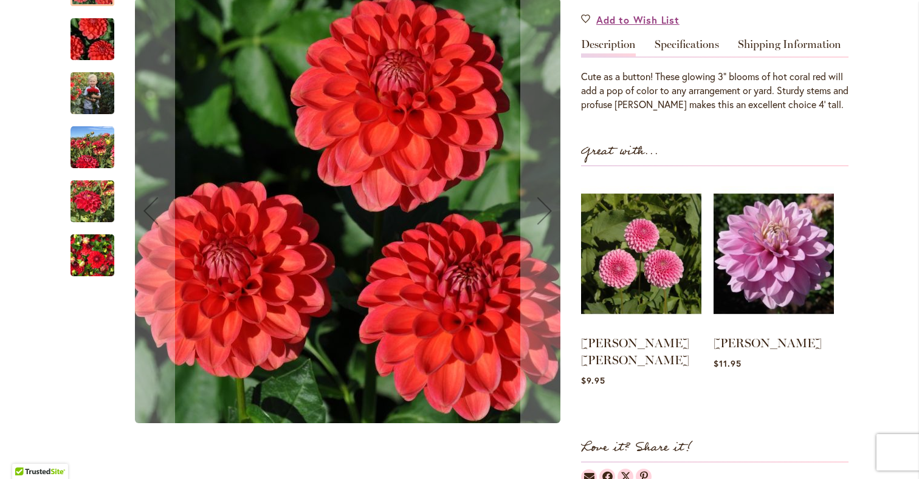
click at [104, 285] on img "BENJAMIN MATTHEW" at bounding box center [92, 256] width 44 height 58
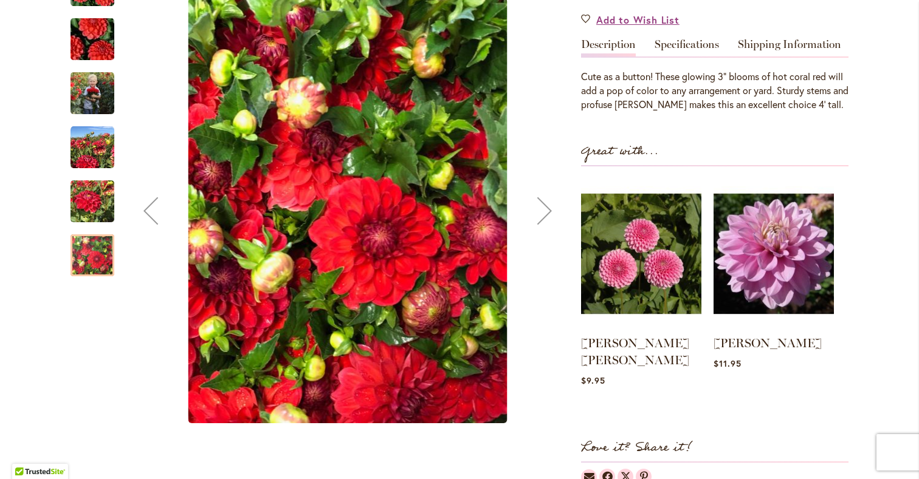
click at [85, 231] on img "BENJAMIN MATTHEW" at bounding box center [92, 202] width 44 height 58
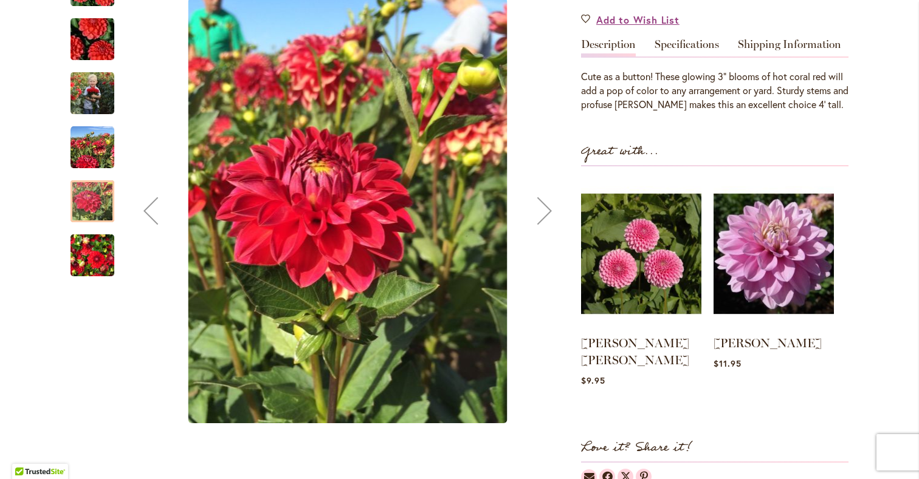
click at [90, 170] on img "BENJAMIN MATTHEW" at bounding box center [92, 148] width 44 height 44
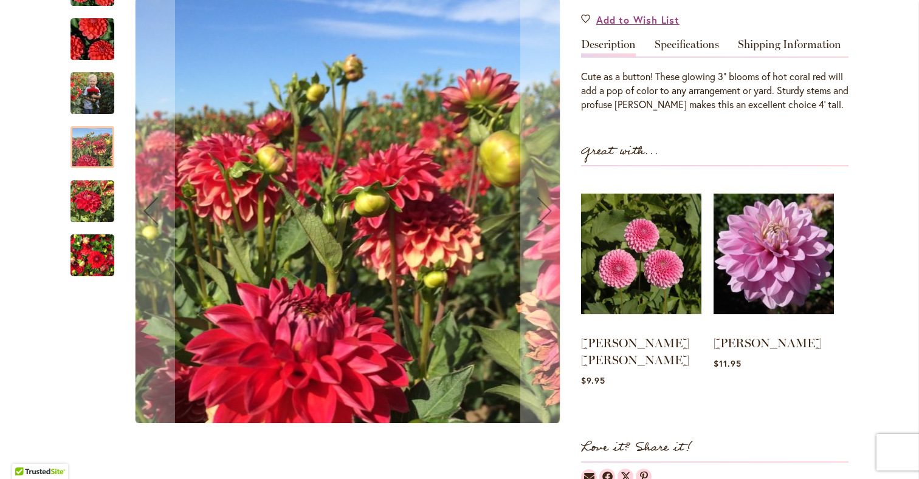
click at [91, 120] on img "BENJAMIN MATTHEW" at bounding box center [92, 93] width 44 height 55
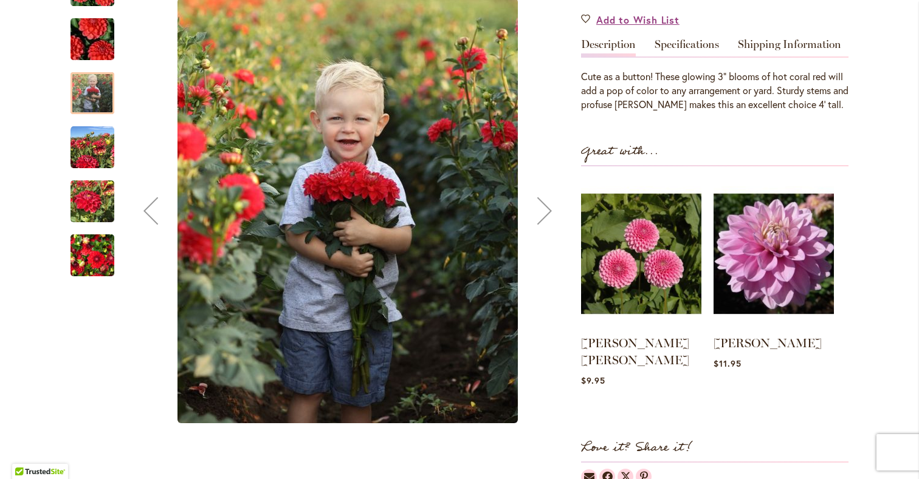
click at [91, 69] on img "BENJAMIN MATTHEW" at bounding box center [93, 39] width 88 height 58
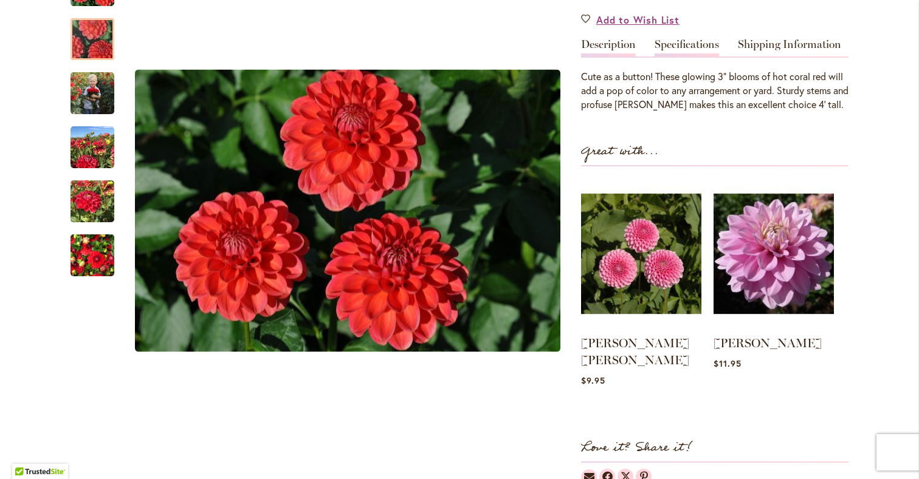
click at [676, 57] on link "Specifications" at bounding box center [687, 48] width 64 height 18
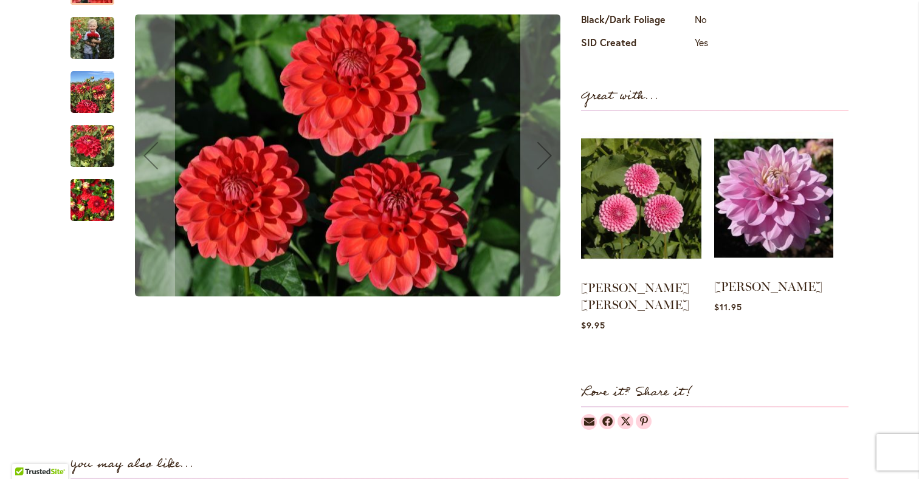
scroll to position [621, 0]
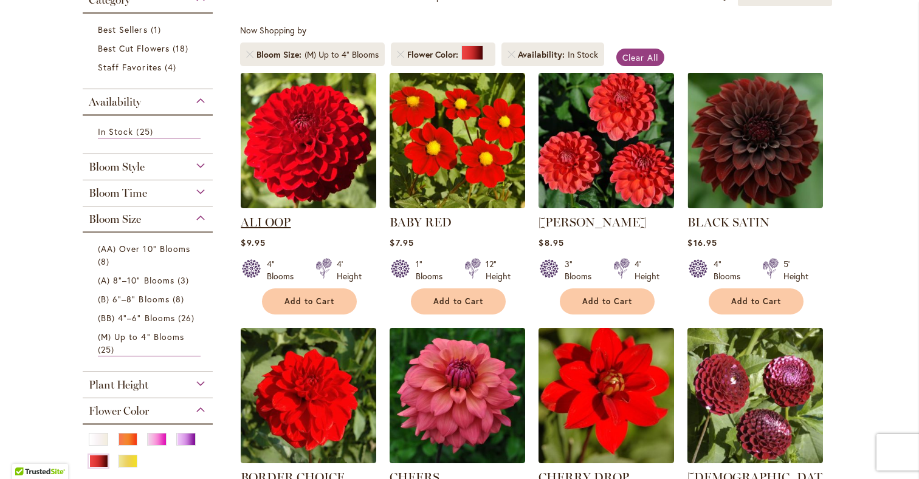
scroll to position [206, 0]
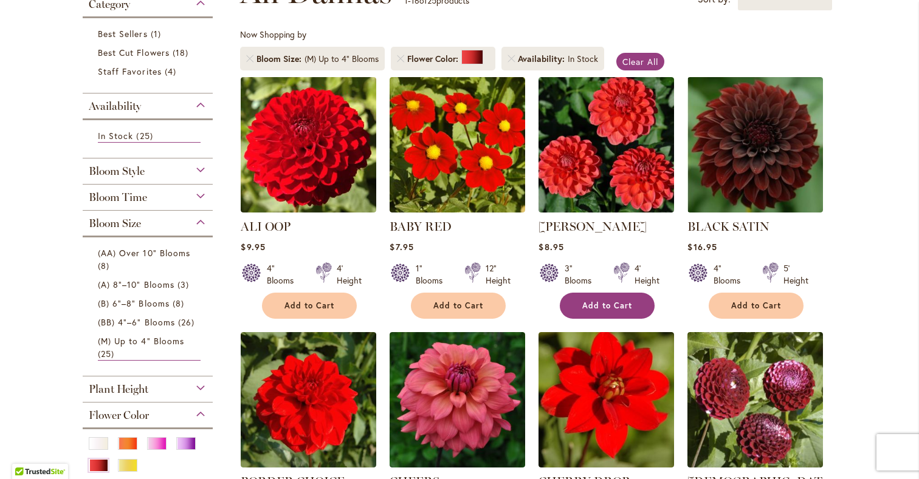
click at [611, 311] on span "Add to Cart" at bounding box center [607, 306] width 50 height 10
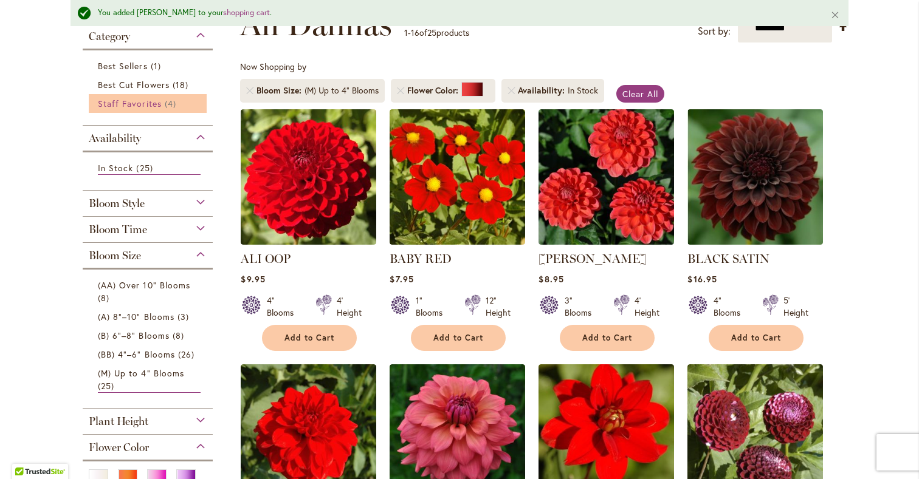
click at [159, 110] on link "Staff Favorites 4 items" at bounding box center [149, 103] width 103 height 13
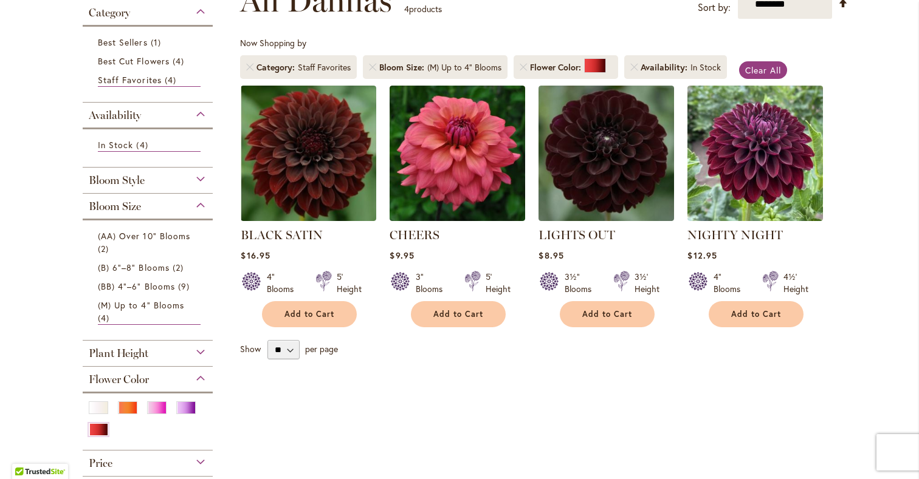
scroll to position [189, 0]
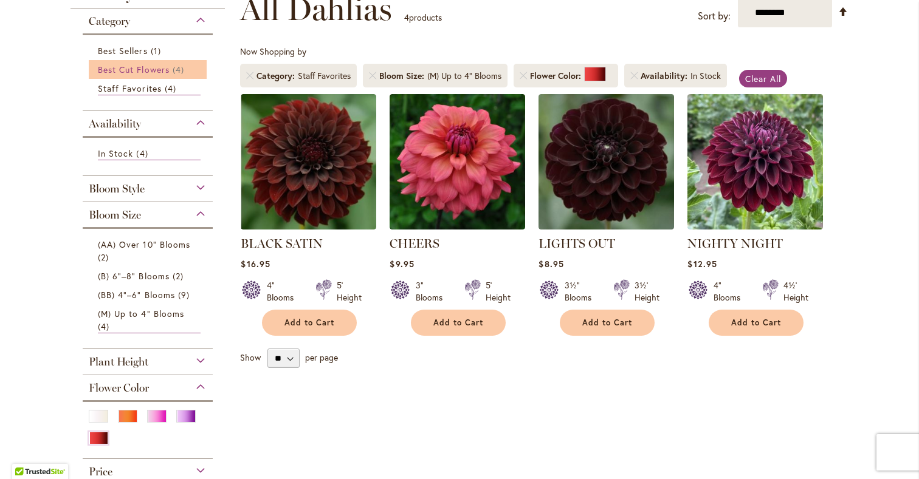
click at [168, 76] on link "Best Cut Flowers 4 items" at bounding box center [149, 69] width 103 height 13
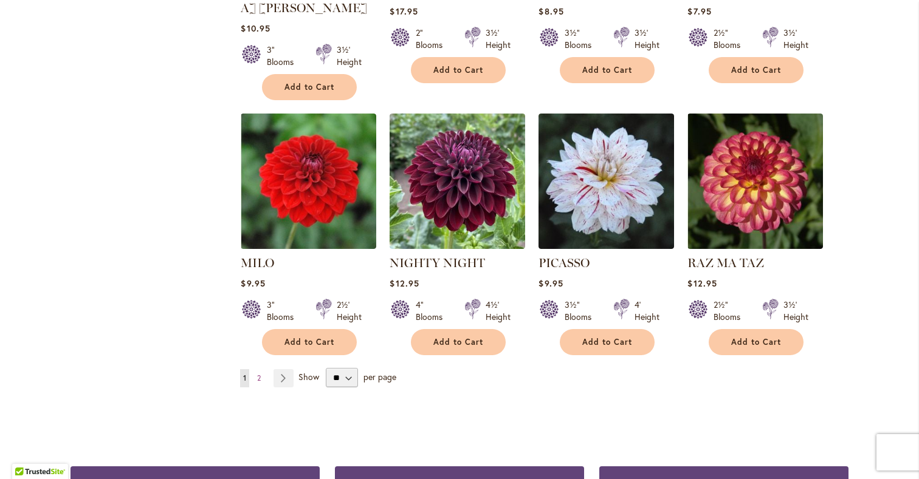
scroll to position [984, 0]
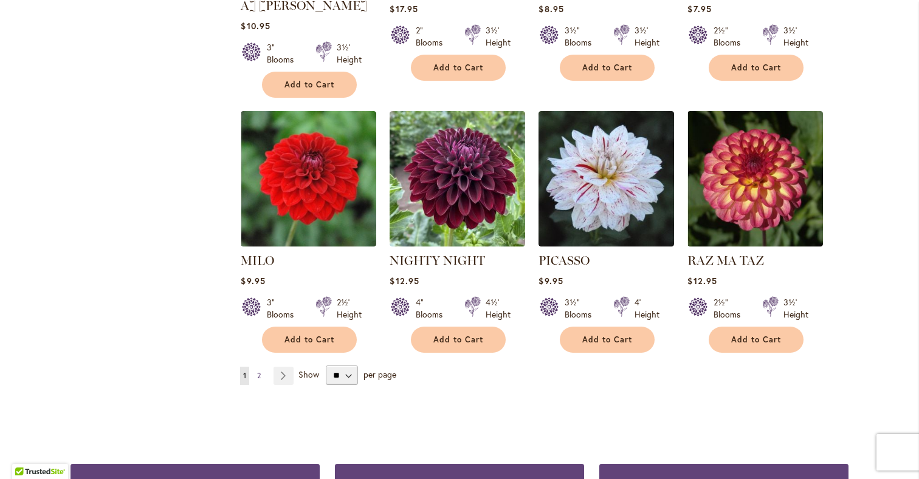
click at [257, 371] on span "2" at bounding box center [259, 375] width 4 height 9
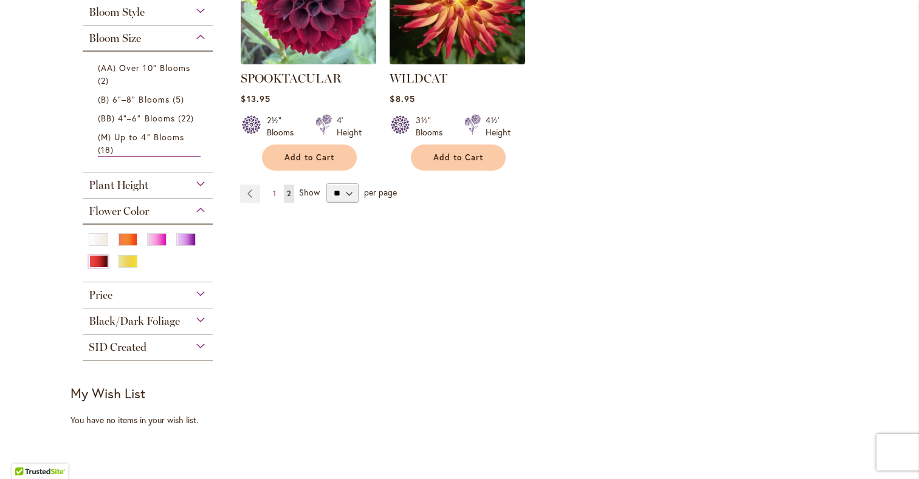
scroll to position [367, 0]
click at [251, 202] on link "Page Previous" at bounding box center [250, 193] width 20 height 18
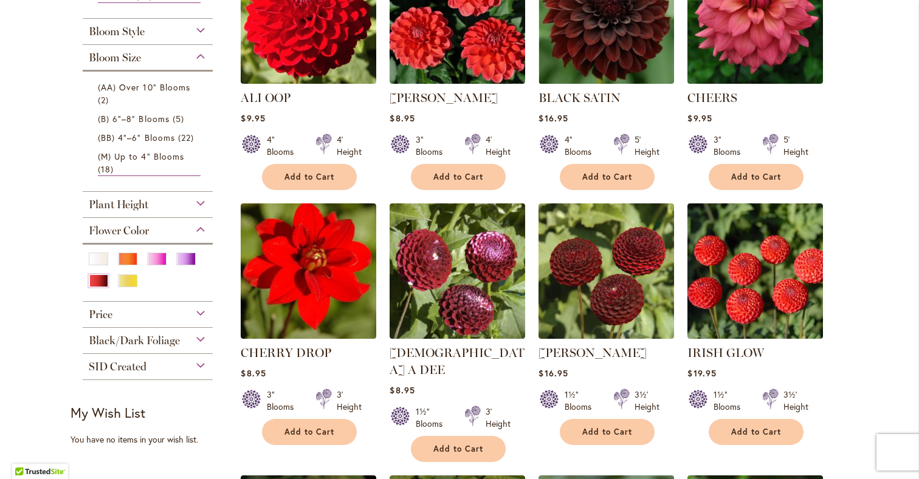
scroll to position [343, 0]
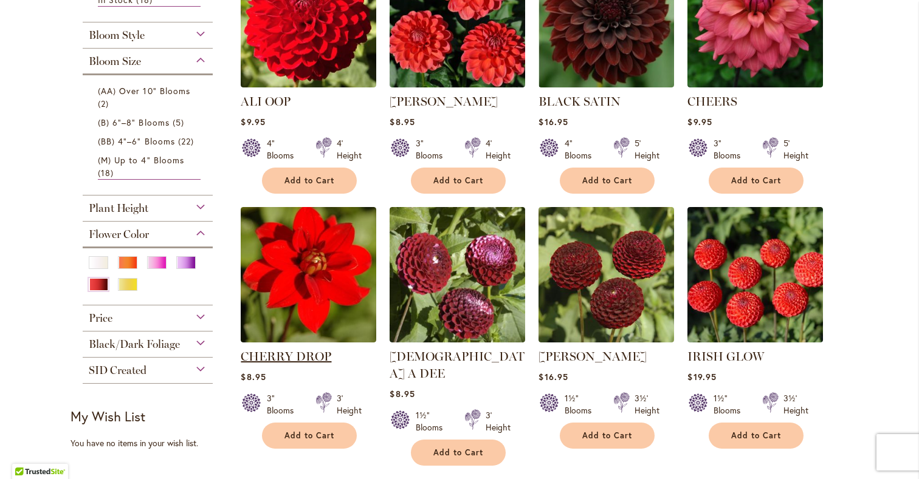
click at [290, 364] on link "CHERRY DROP" at bounding box center [286, 356] width 91 height 15
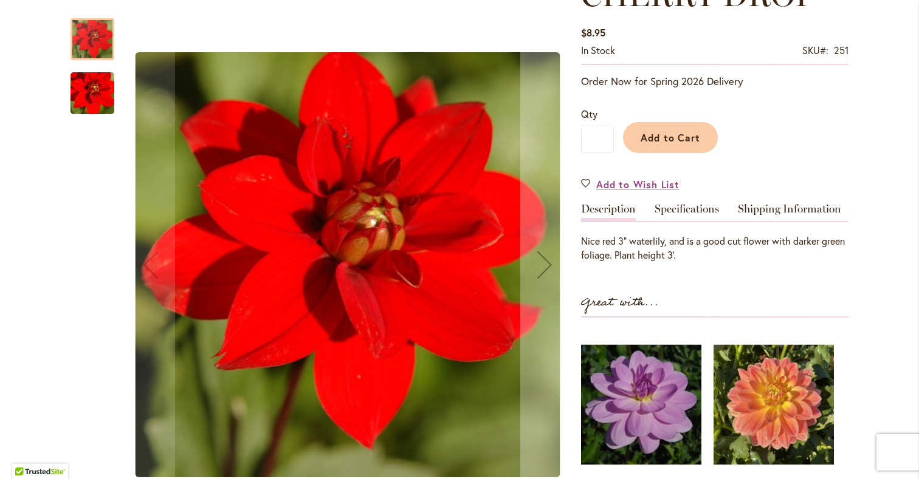
scroll to position [199, 0]
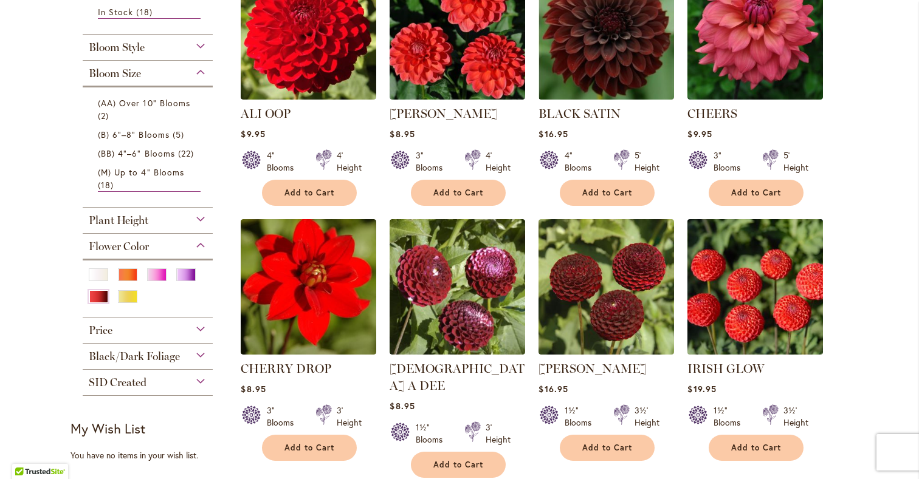
scroll to position [339, 0]
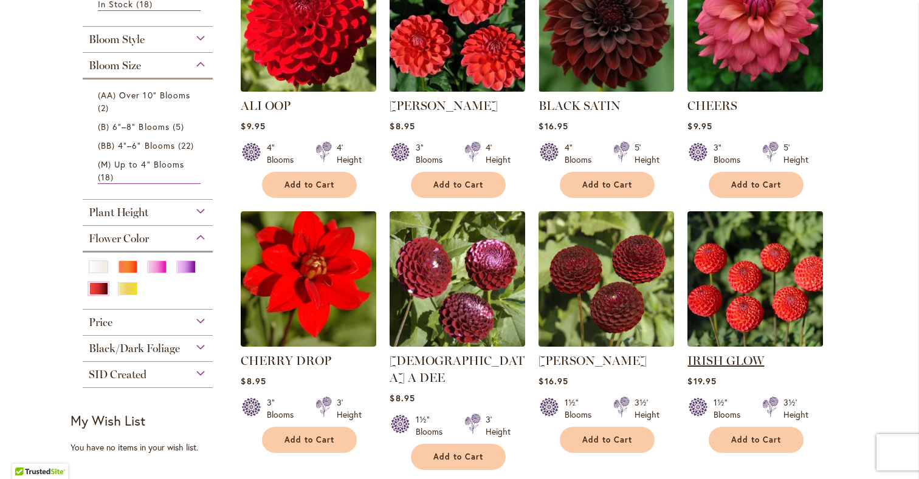
click at [727, 368] on link "IRISH GLOW" at bounding box center [725, 361] width 77 height 15
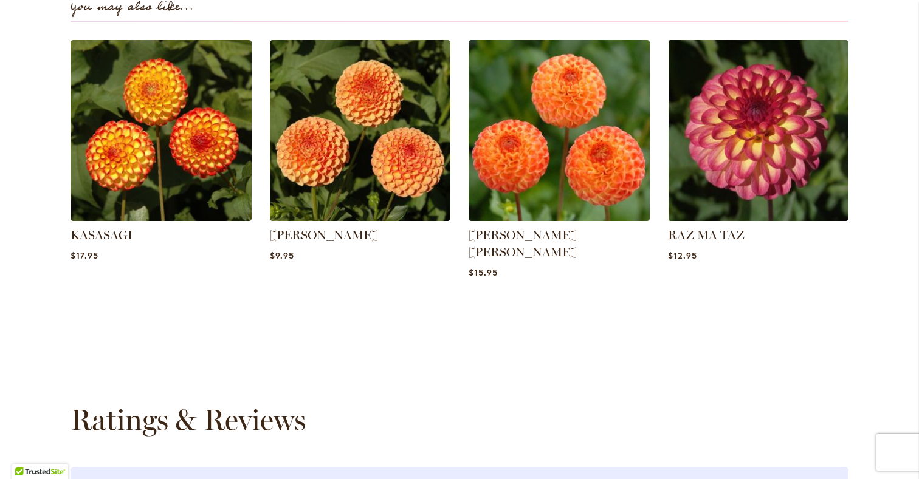
scroll to position [850, 0]
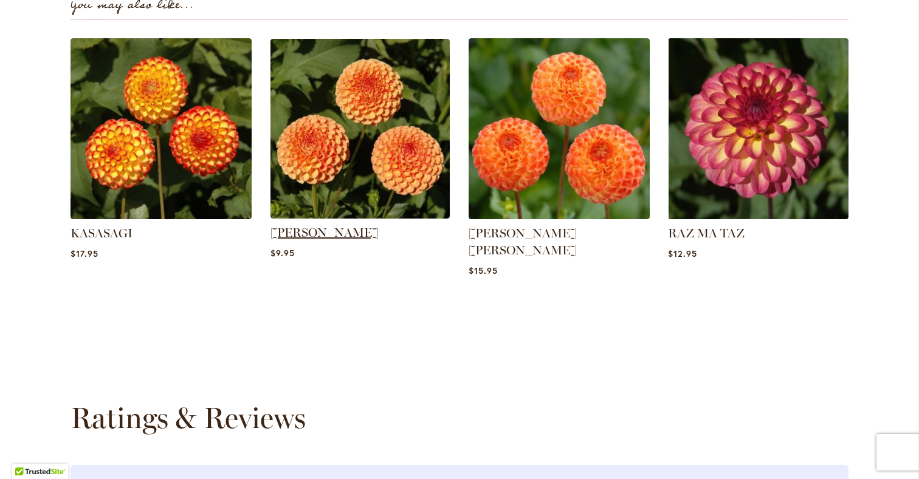
click at [334, 240] on link "AMBER QUEEN" at bounding box center [324, 232] width 108 height 15
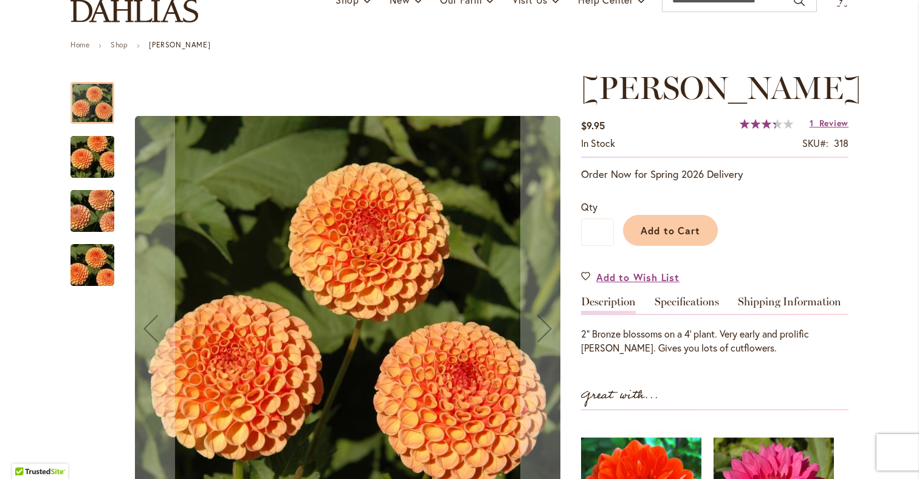
scroll to position [107, 0]
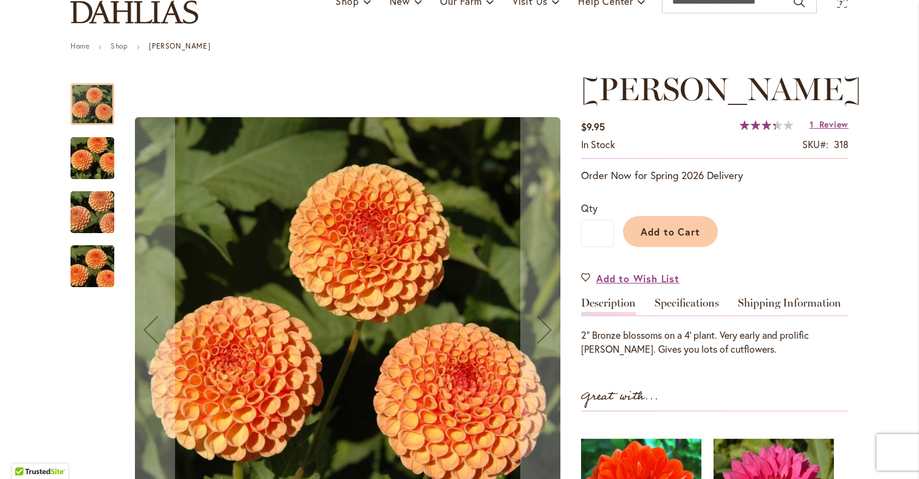
click at [88, 295] on img "AMBER QUEEN" at bounding box center [93, 267] width 88 height 58
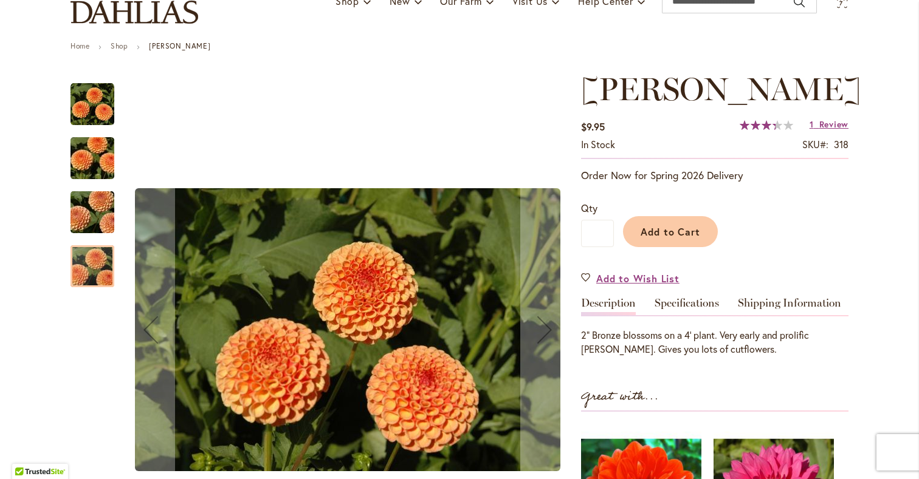
click at [88, 236] on img "AMBER QUEEN" at bounding box center [93, 213] width 88 height 58
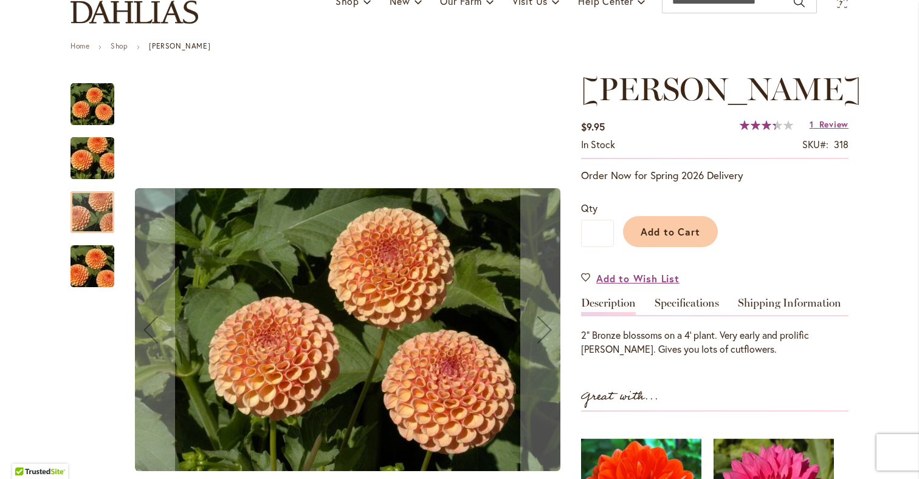
click at [81, 161] on img "AMBER QUEEN" at bounding box center [93, 158] width 88 height 58
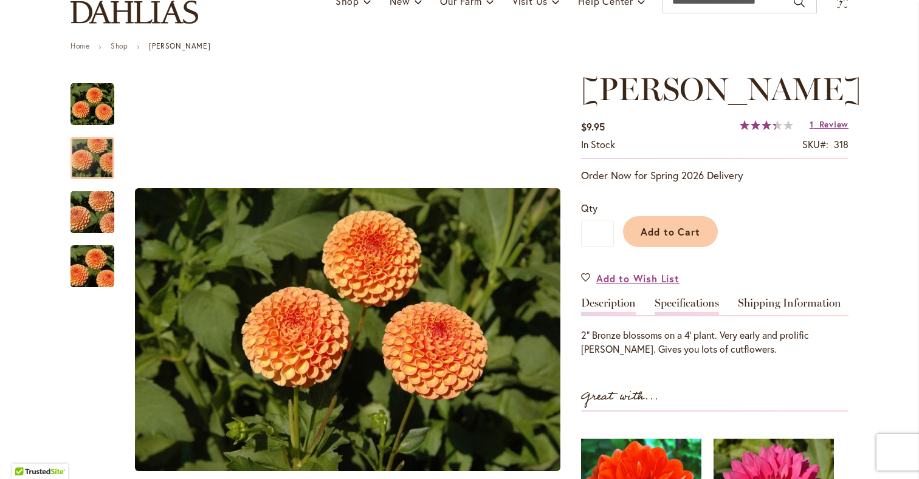
click at [683, 315] on link "Specifications" at bounding box center [687, 307] width 64 height 18
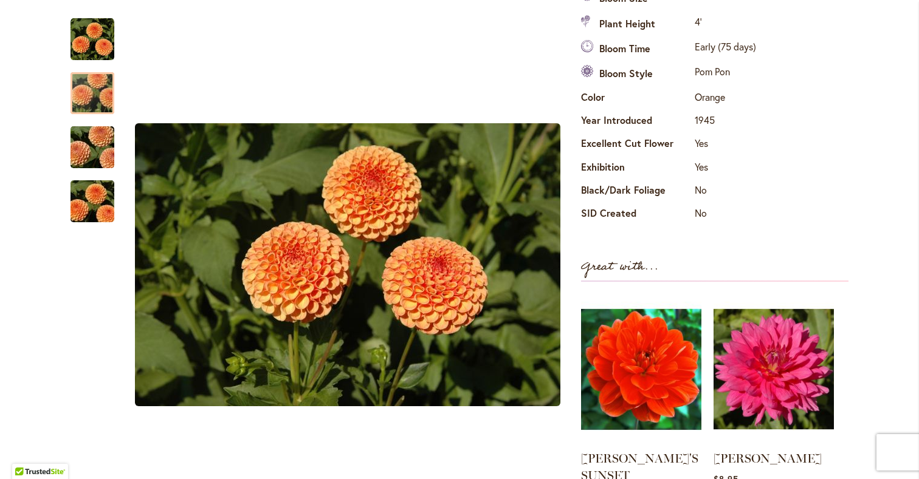
scroll to position [455, 0]
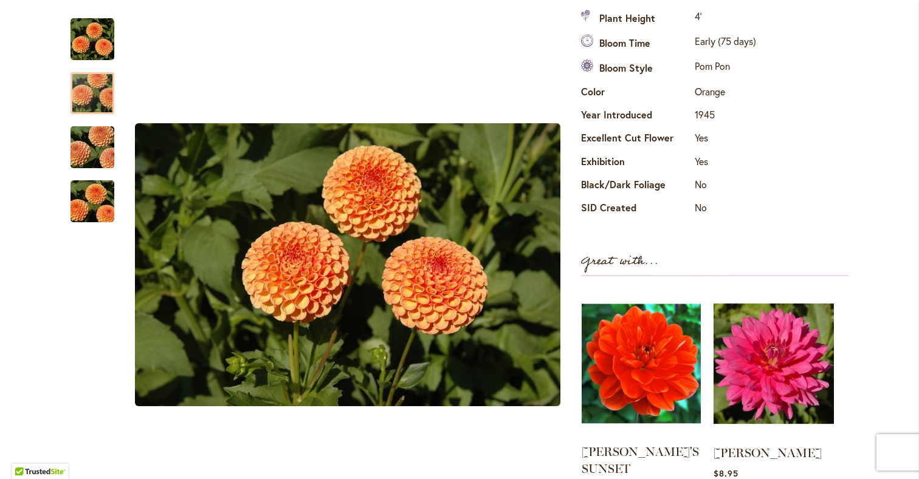
click at [683, 321] on img at bounding box center [641, 363] width 119 height 149
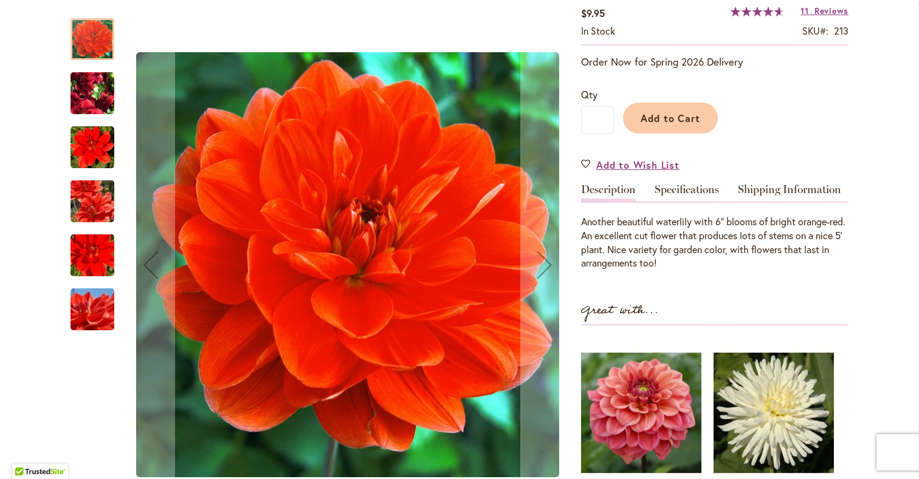
scroll to position [258, 0]
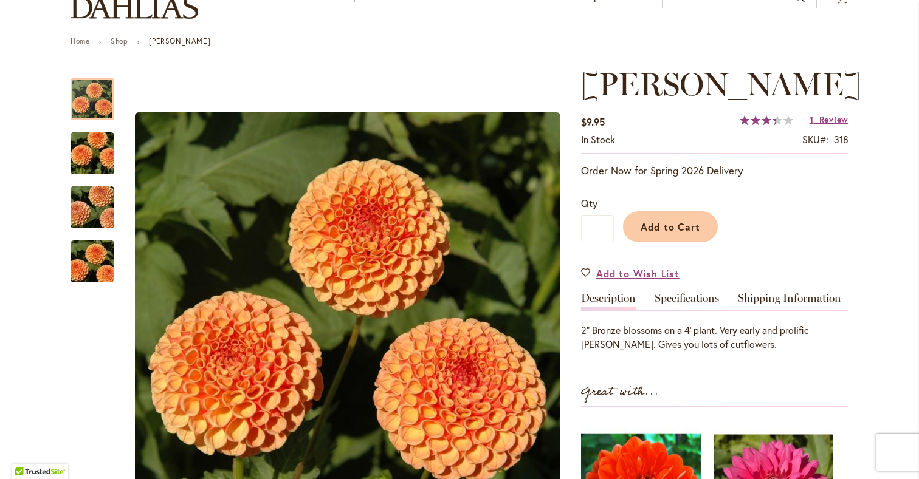
scroll to position [92, 0]
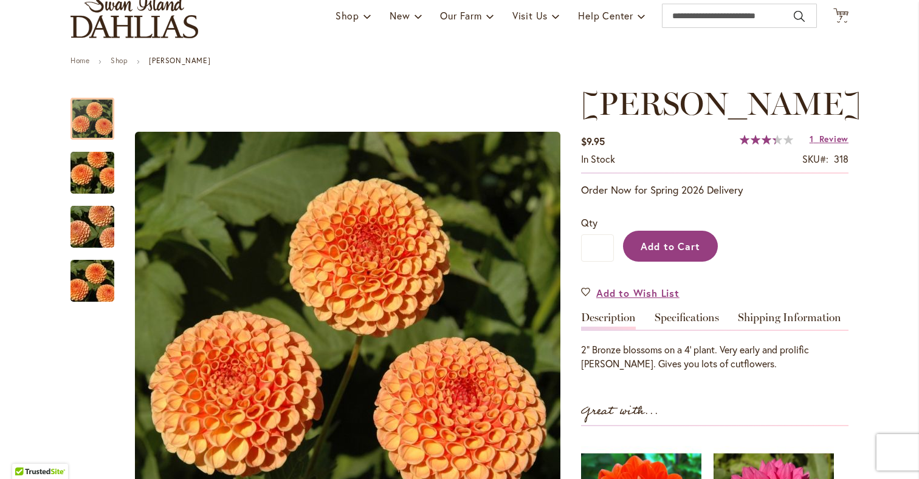
click at [671, 253] on span "Add to Cart" at bounding box center [671, 246] width 60 height 13
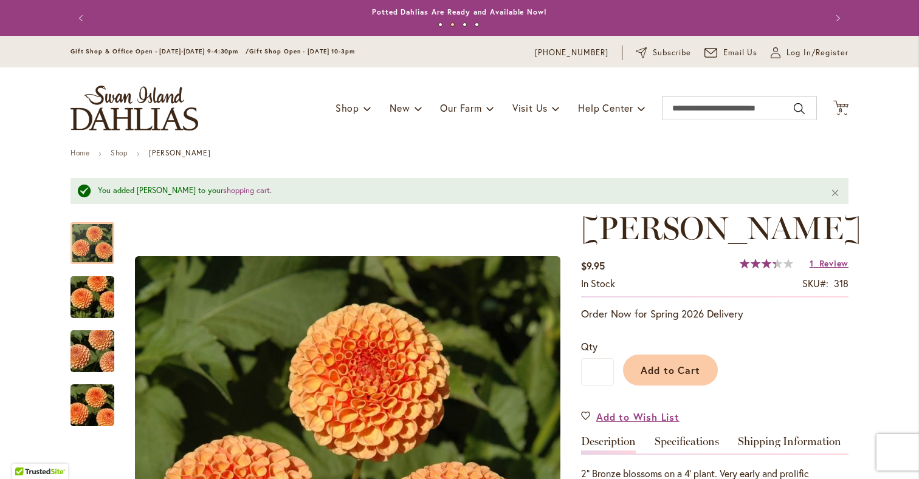
scroll to position [0, 0]
click at [839, 113] on span "8" at bounding box center [841, 110] width 4 height 8
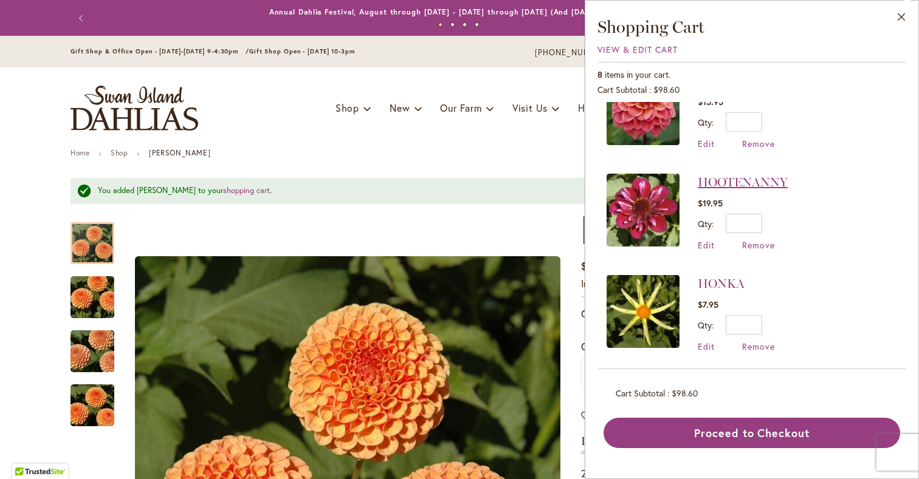
click at [698, 181] on link "HOOTENANNY" at bounding box center [743, 182] width 90 height 15
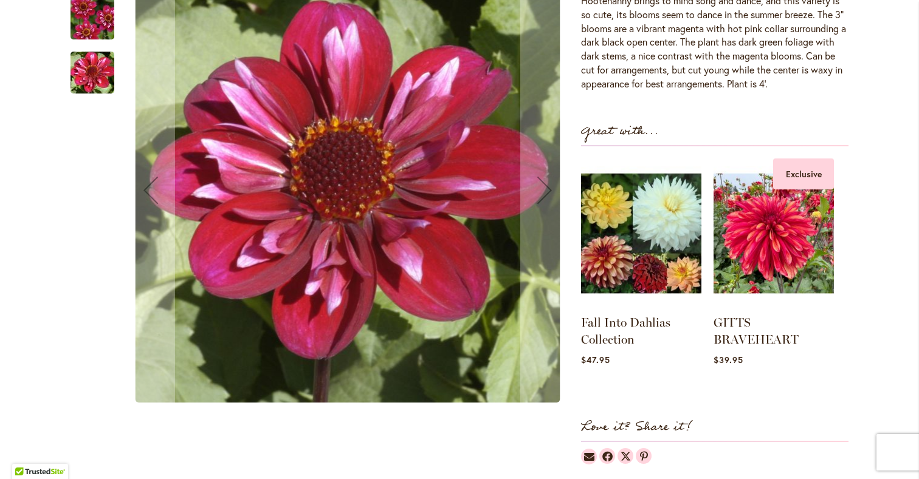
scroll to position [443, 0]
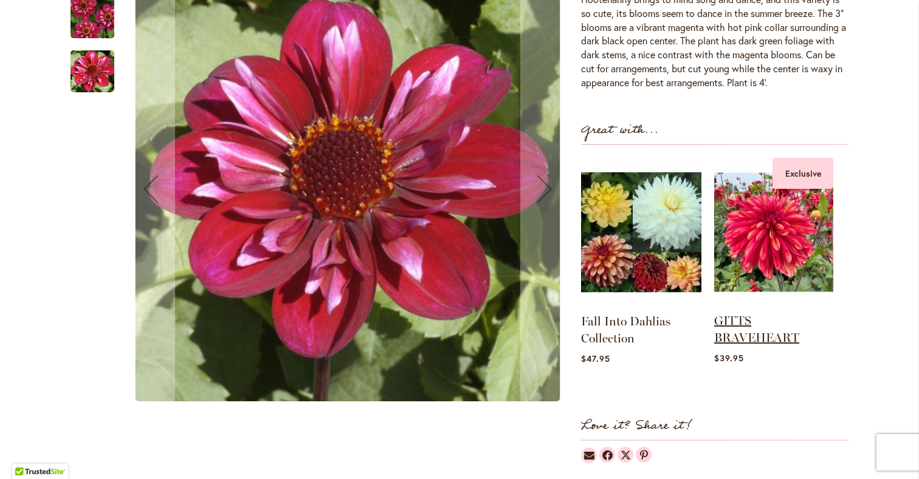
click at [754, 332] on link "GITTS BRAVEHEART" at bounding box center [756, 330] width 85 height 32
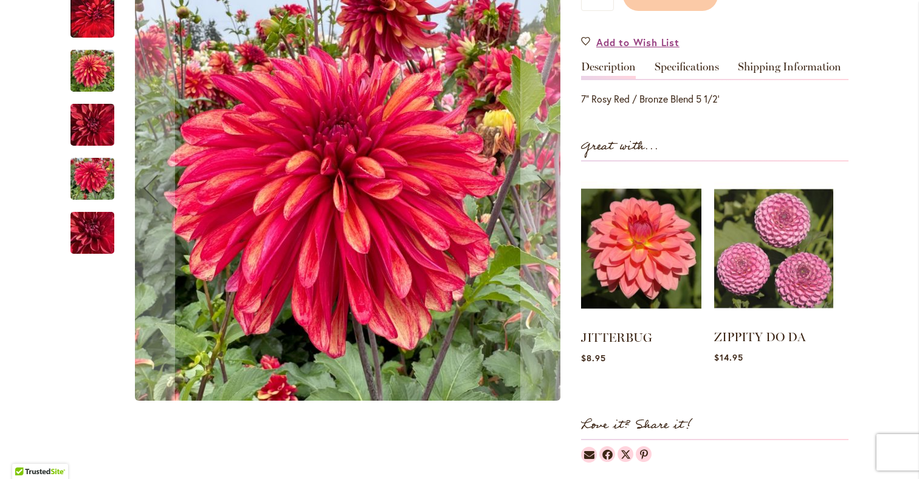
scroll to position [381, 0]
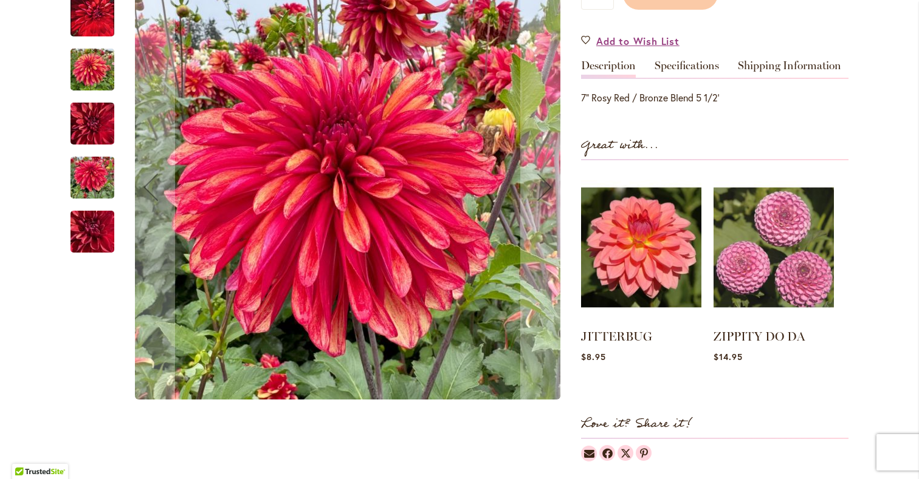
click at [83, 255] on img "GITTS BRAVEHEART" at bounding box center [93, 232] width 88 height 66
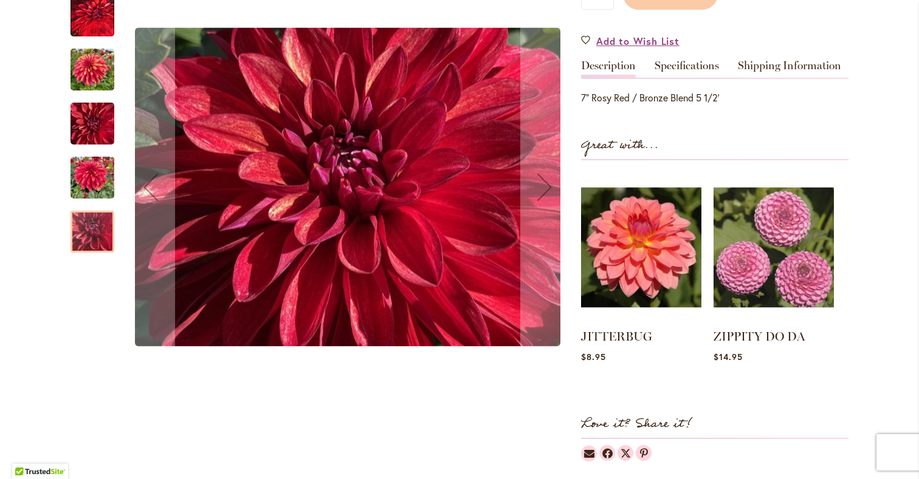
click at [91, 190] on img "GITTS BRAVEHEART" at bounding box center [92, 178] width 44 height 58
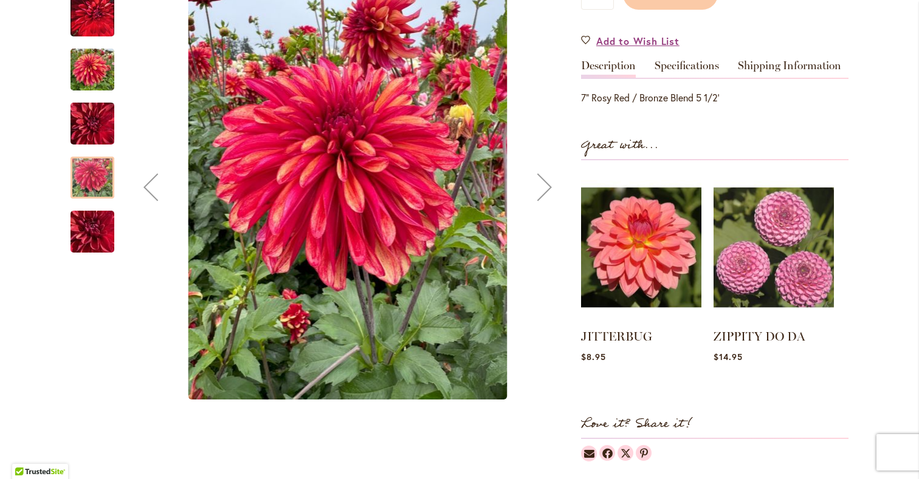
click at [89, 141] on img "GITTS BRAVEHEART" at bounding box center [92, 124] width 44 height 58
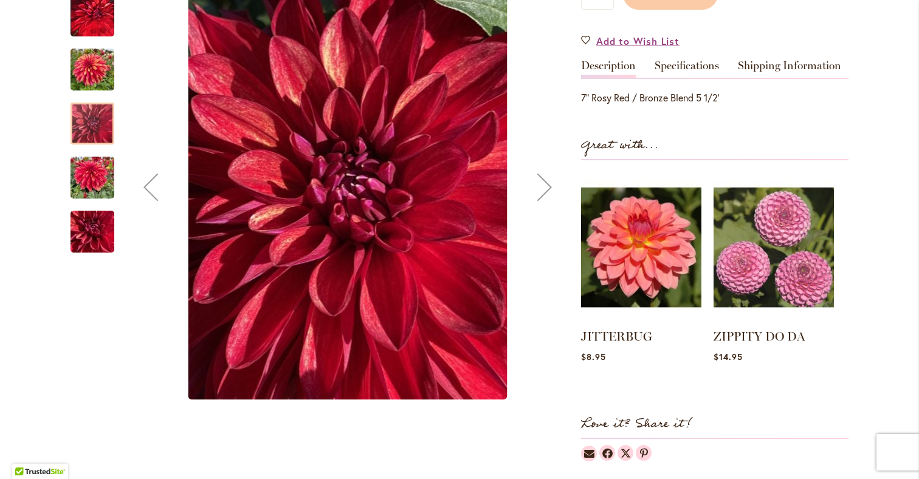
click at [91, 87] on img "GITTS BRAVEHEART" at bounding box center [92, 70] width 44 height 58
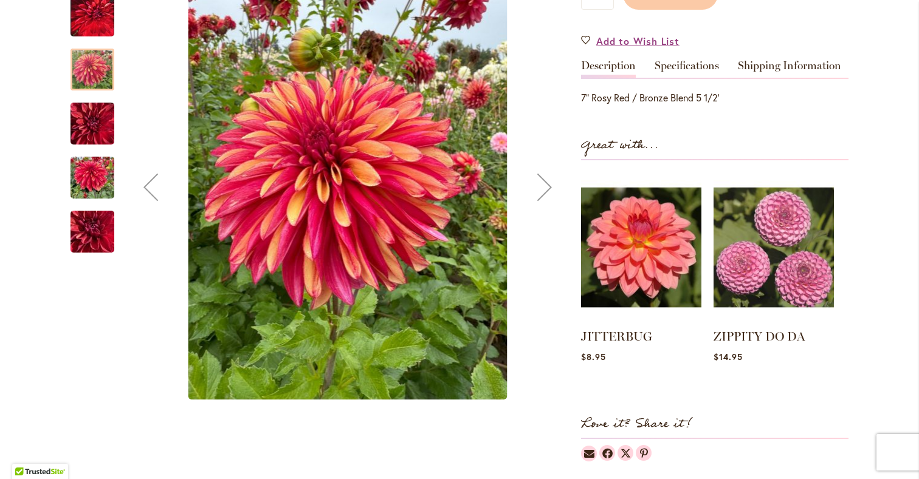
click at [86, 37] on img "GITTS BRAVEHEART" at bounding box center [92, 15] width 44 height 55
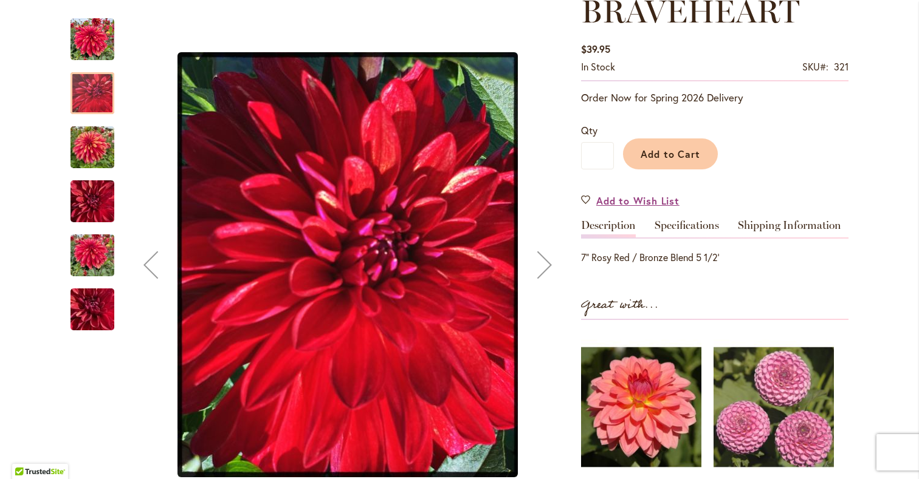
scroll to position [221, 0]
click at [85, 50] on img "GITTS BRAVEHEART" at bounding box center [92, 40] width 44 height 44
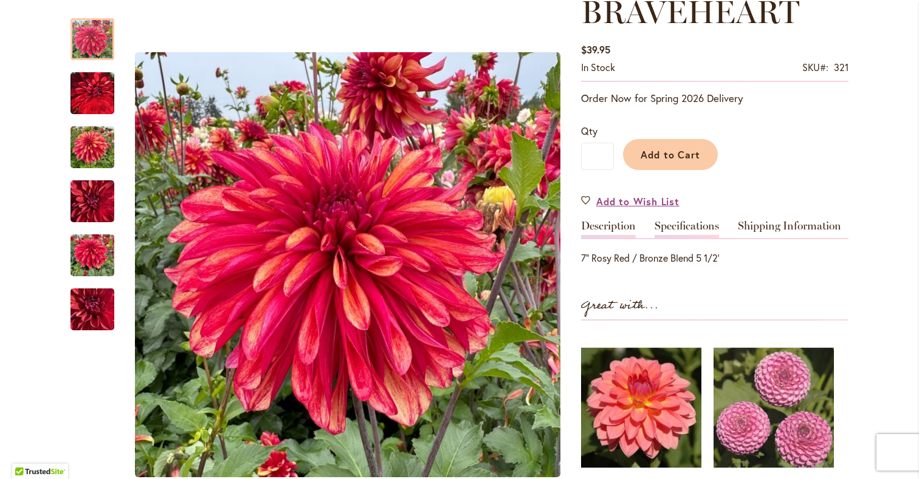
click at [673, 238] on link "Specifications" at bounding box center [687, 230] width 64 height 18
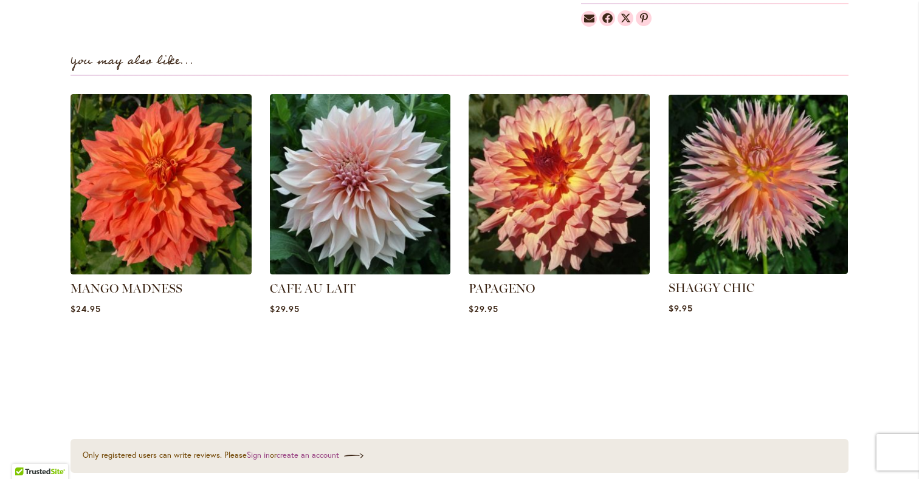
scroll to position [1043, 0]
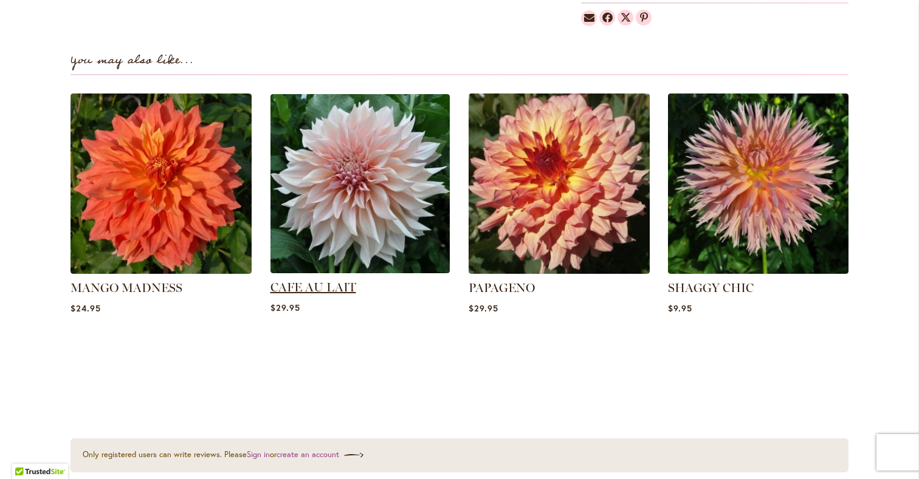
click at [330, 295] on link "CAFE AU LAIT" at bounding box center [313, 287] width 86 height 15
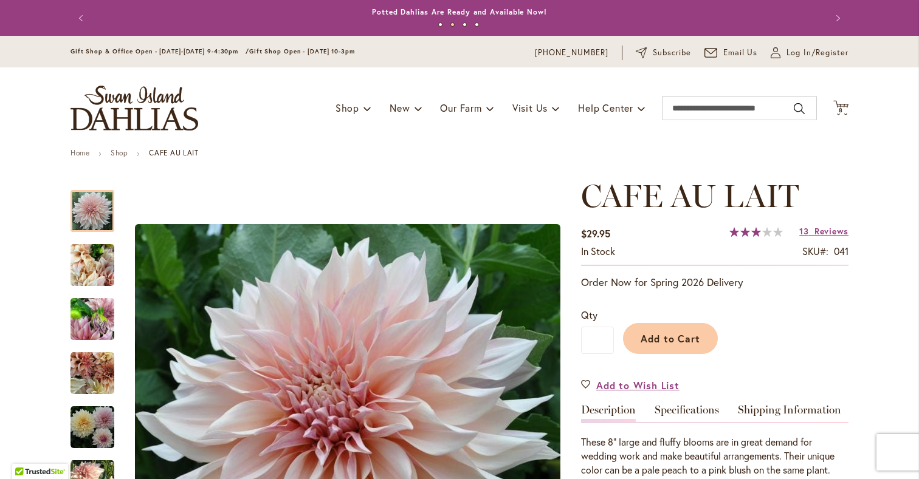
click at [129, 160] on li "Shop" at bounding box center [129, 154] width 36 height 11
click at [128, 157] on link "Shop" at bounding box center [119, 152] width 17 height 9
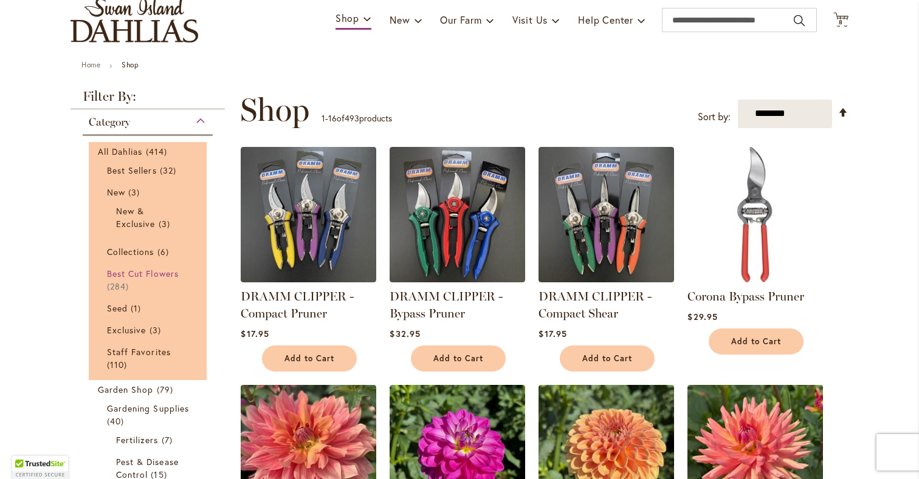
scroll to position [89, 0]
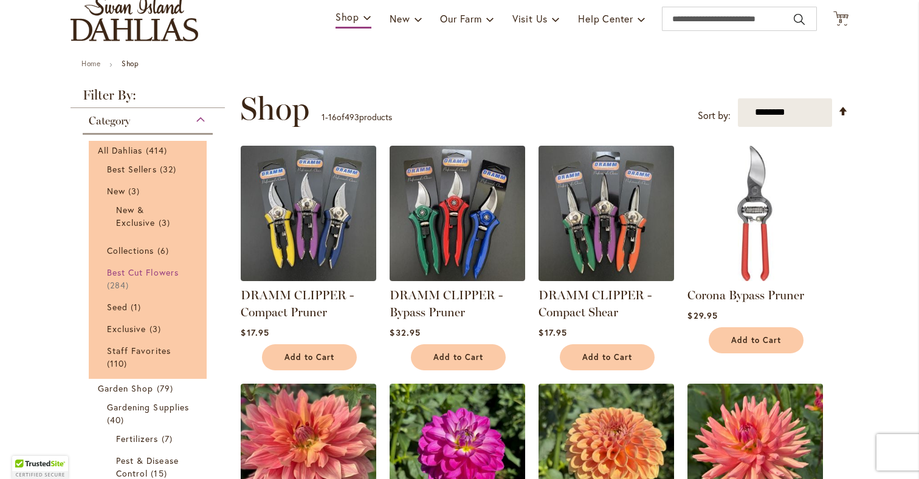
click at [146, 278] on span "Best Cut Flowers" at bounding box center [143, 273] width 72 height 12
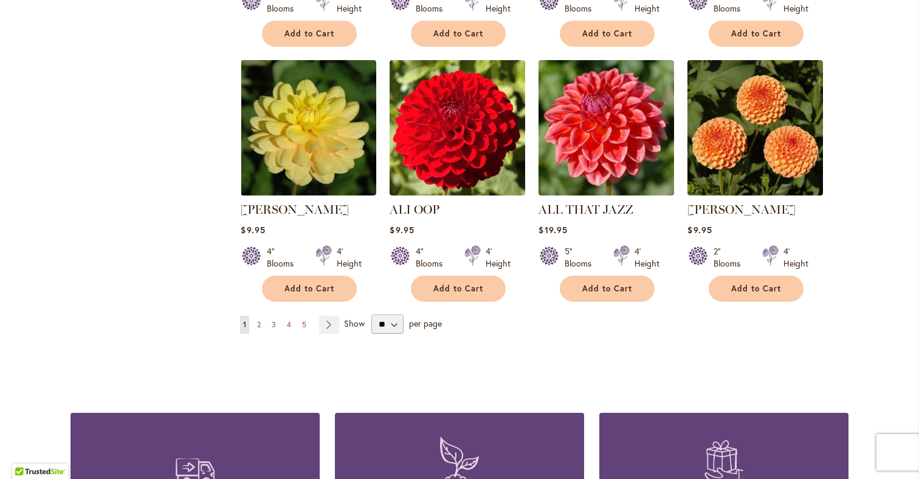
scroll to position [989, 0]
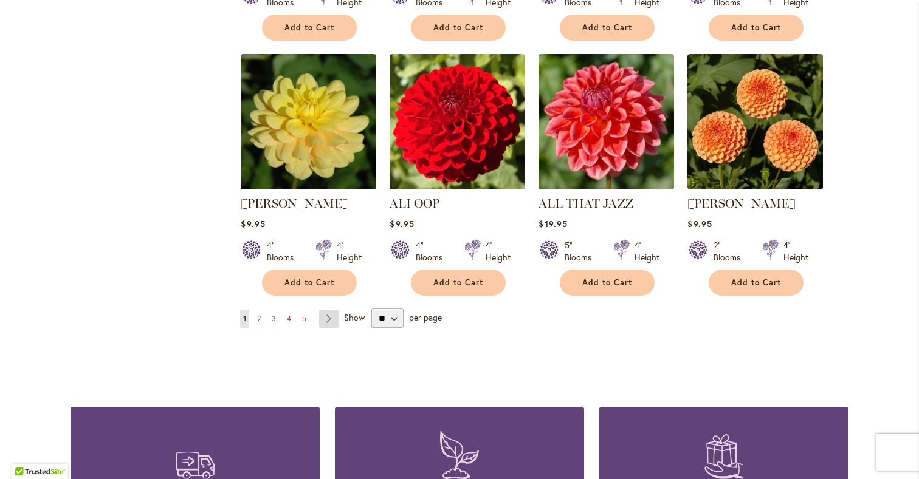
click at [328, 328] on link "Page Next" at bounding box center [329, 319] width 20 height 18
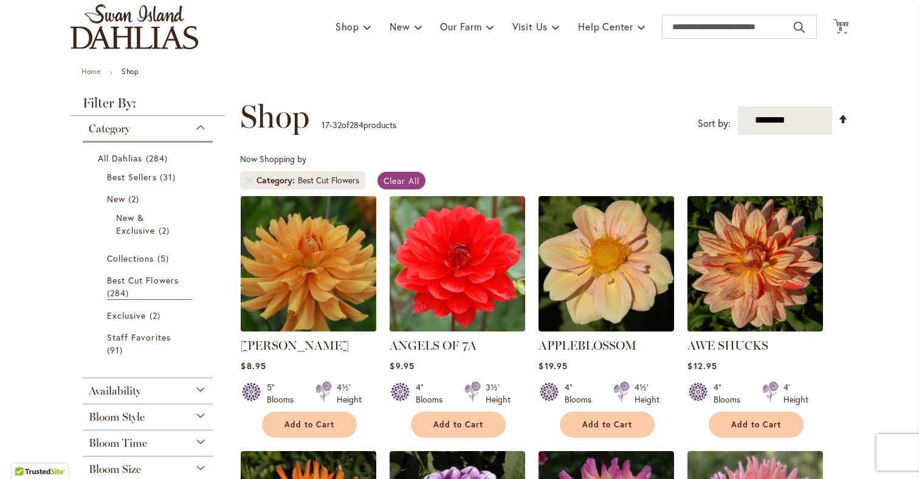
scroll to position [84, 0]
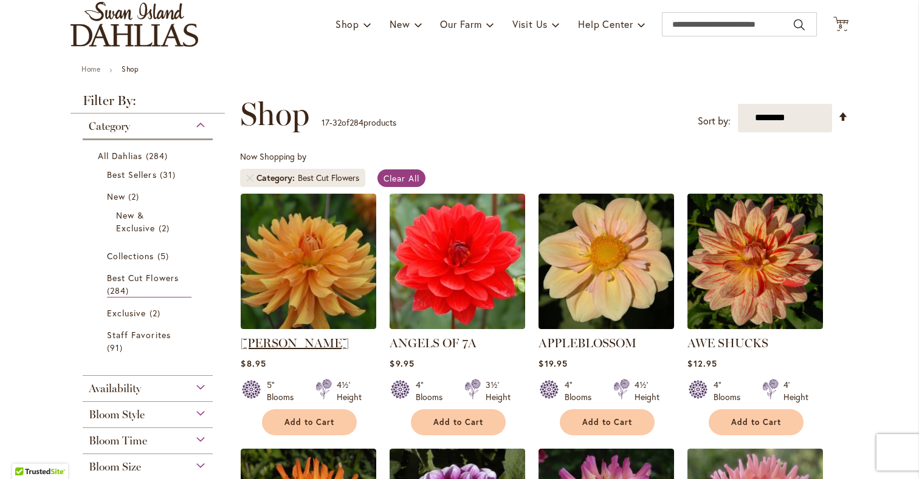
click at [315, 351] on link "[PERSON_NAME]" at bounding box center [295, 343] width 108 height 15
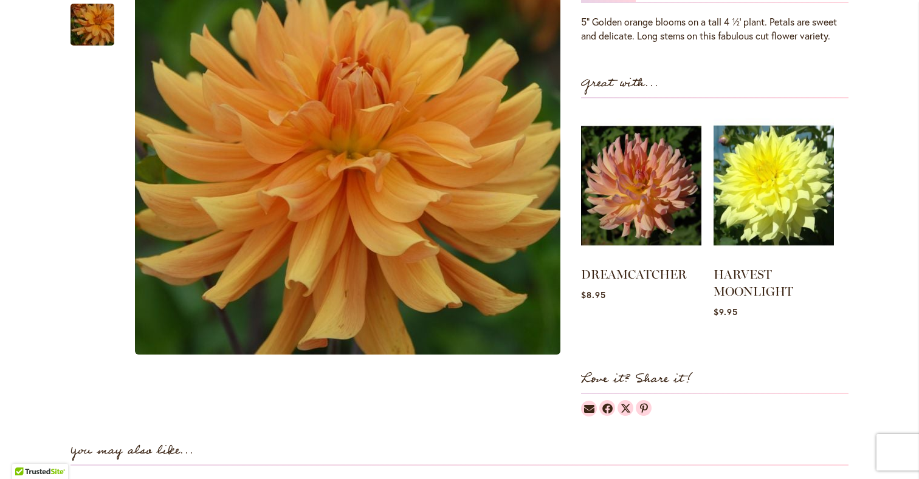
scroll to position [420, 0]
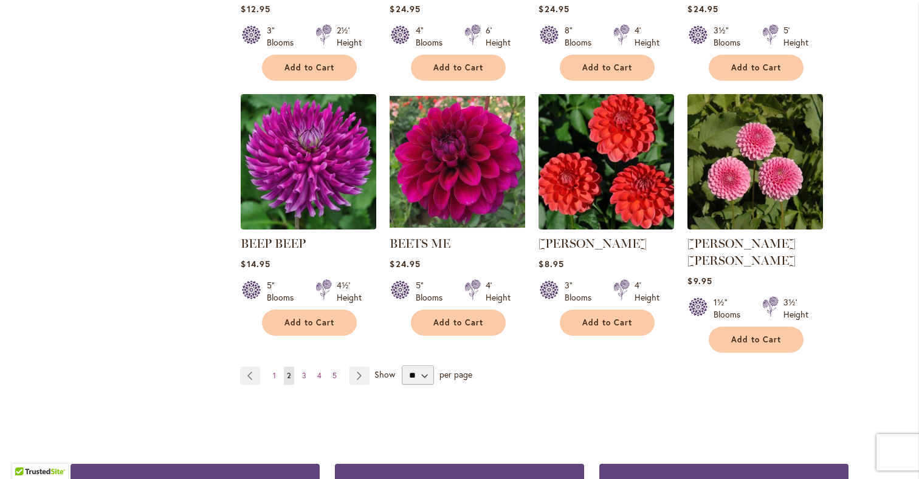
scroll to position [969, 0]
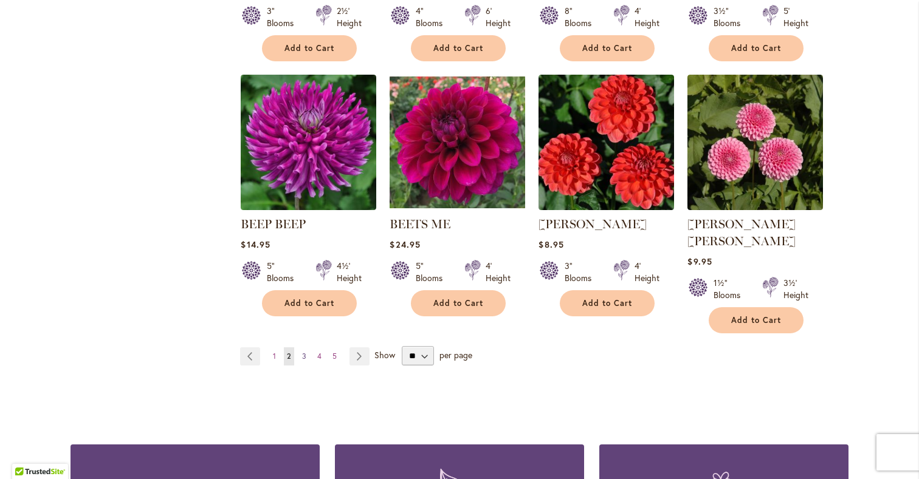
click at [302, 361] on span "3" at bounding box center [304, 356] width 4 height 9
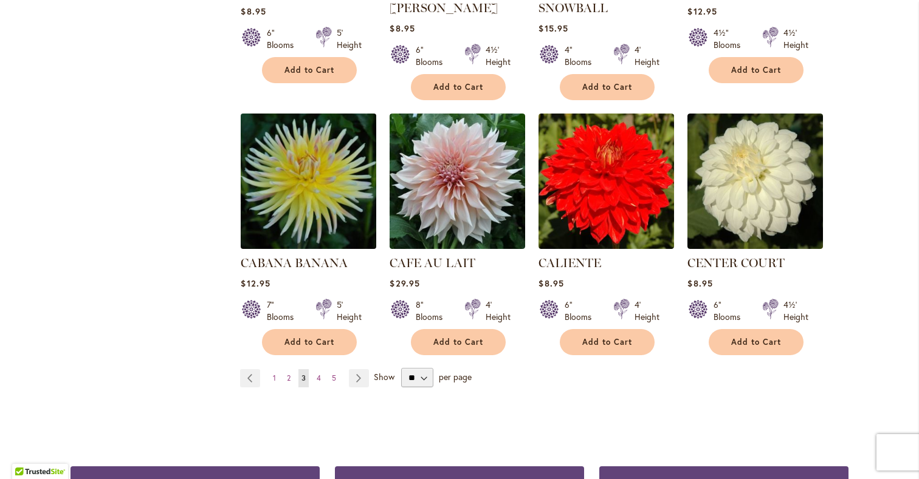
scroll to position [966, 0]
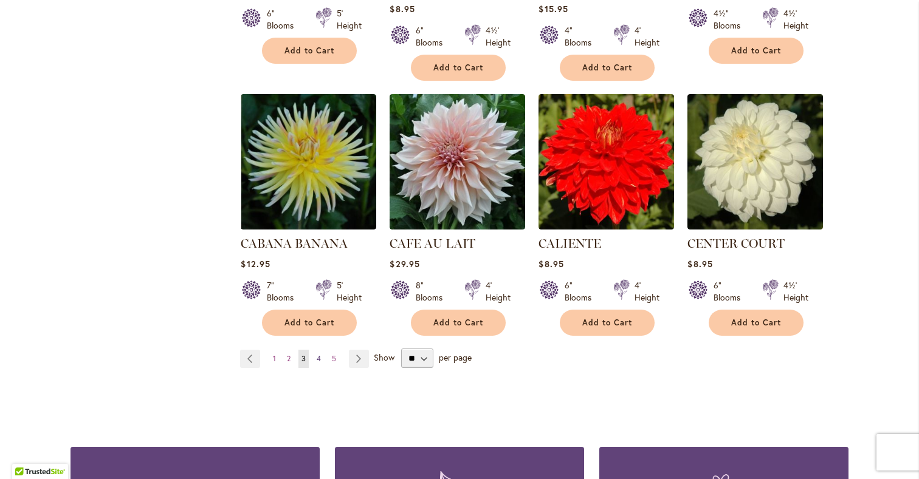
click at [317, 363] on span "4" at bounding box center [319, 358] width 4 height 9
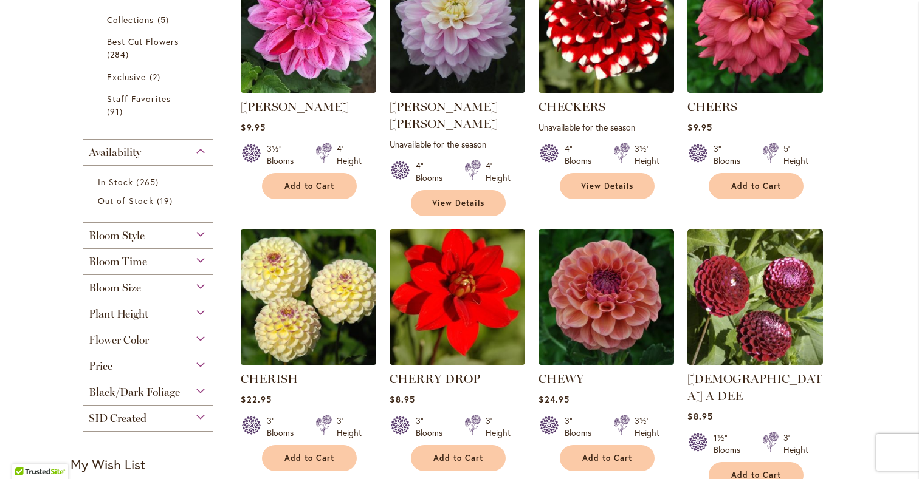
scroll to position [321, 0]
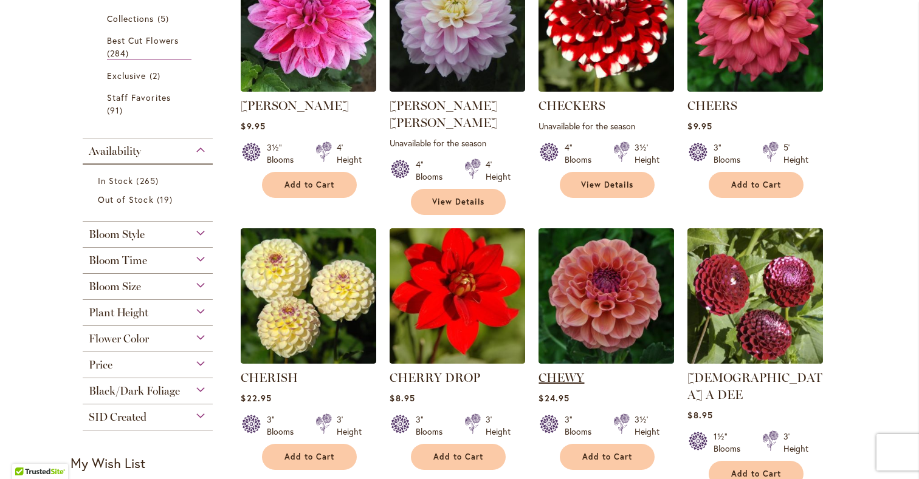
click at [552, 376] on link "CHEWY" at bounding box center [561, 378] width 46 height 15
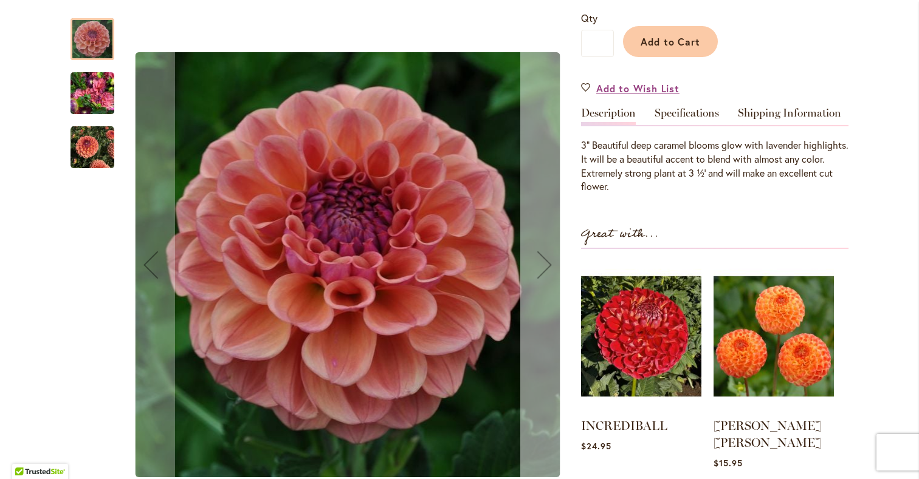
scroll to position [300, 0]
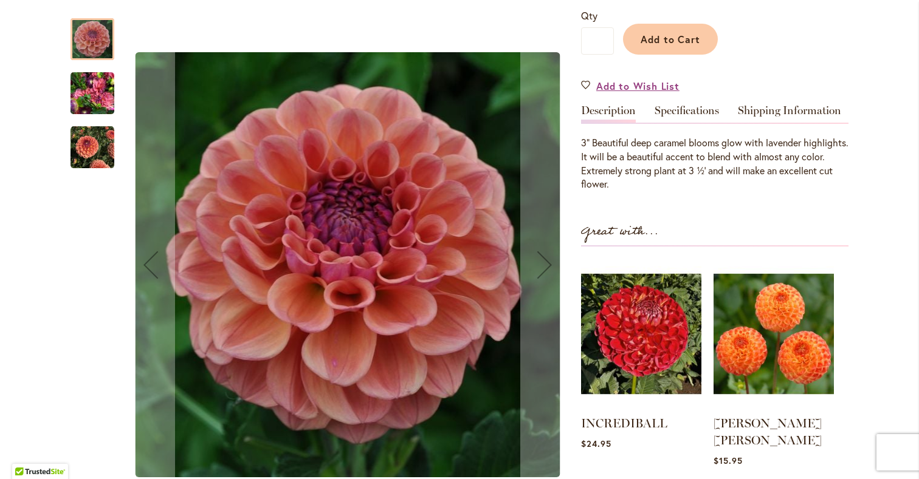
click at [82, 157] on img "CHEWY" at bounding box center [92, 148] width 44 height 44
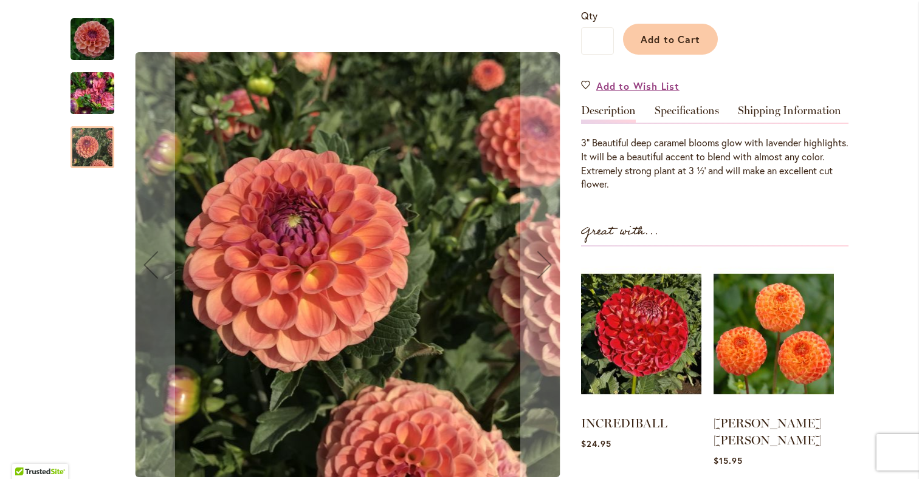
click at [80, 99] on img "CHEWY" at bounding box center [92, 93] width 44 height 58
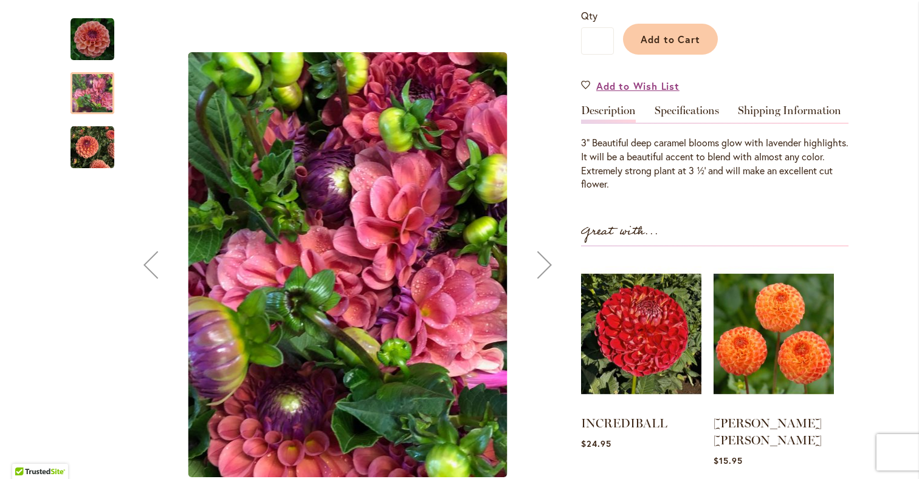
click at [86, 36] on img "CHEWY" at bounding box center [92, 40] width 44 height 44
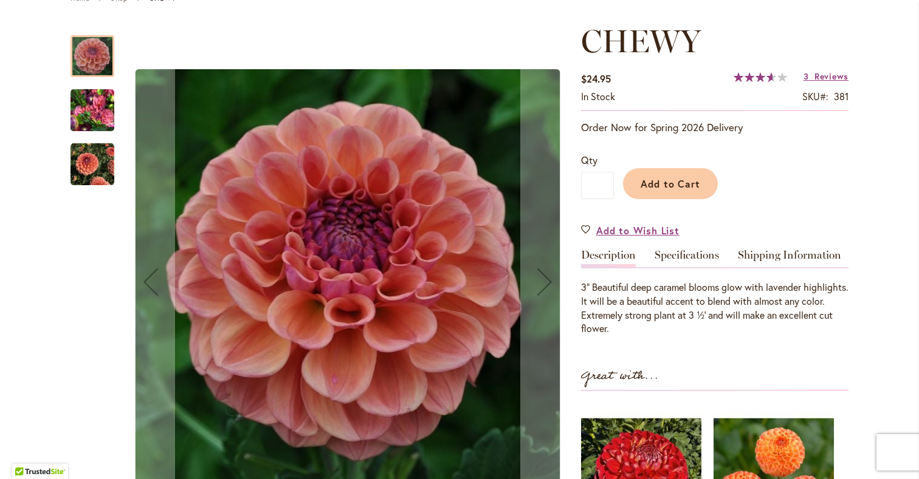
scroll to position [161, 0]
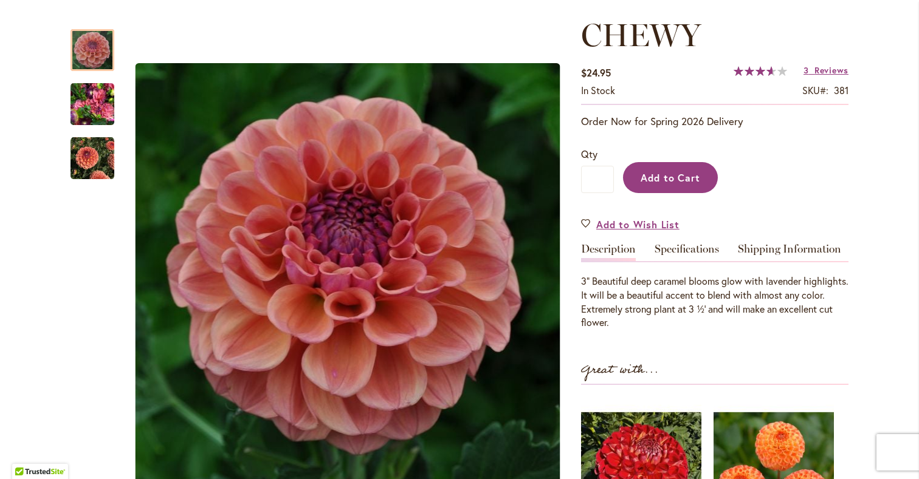
click at [656, 193] on button "Add to Cart" at bounding box center [670, 177] width 95 height 31
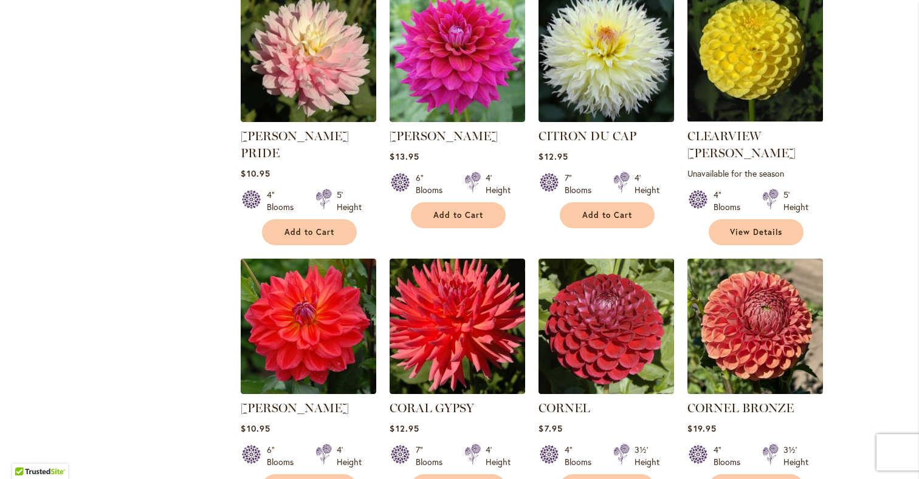
scroll to position [839, 0]
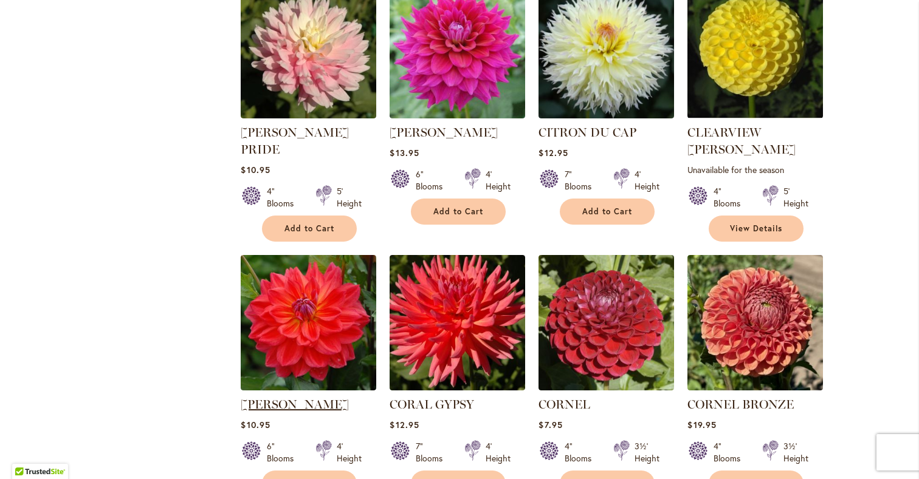
click at [287, 397] on link "[PERSON_NAME]" at bounding box center [295, 404] width 108 height 15
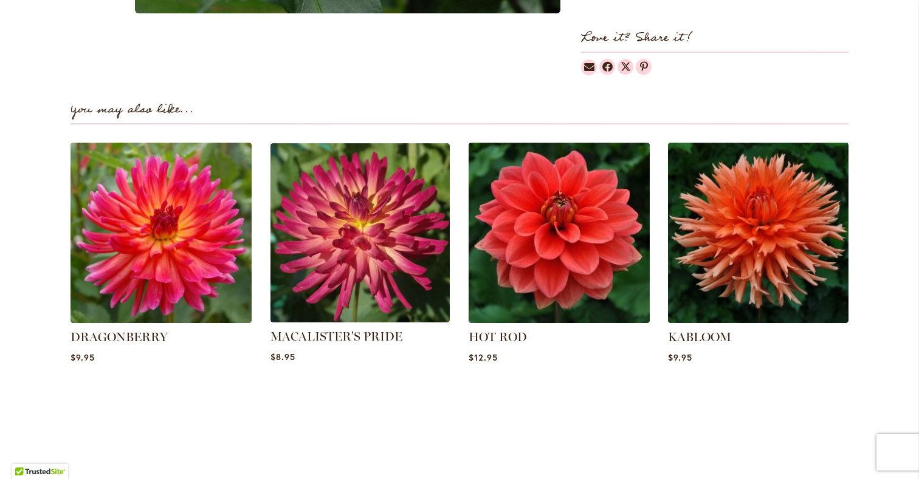
scroll to position [772, 0]
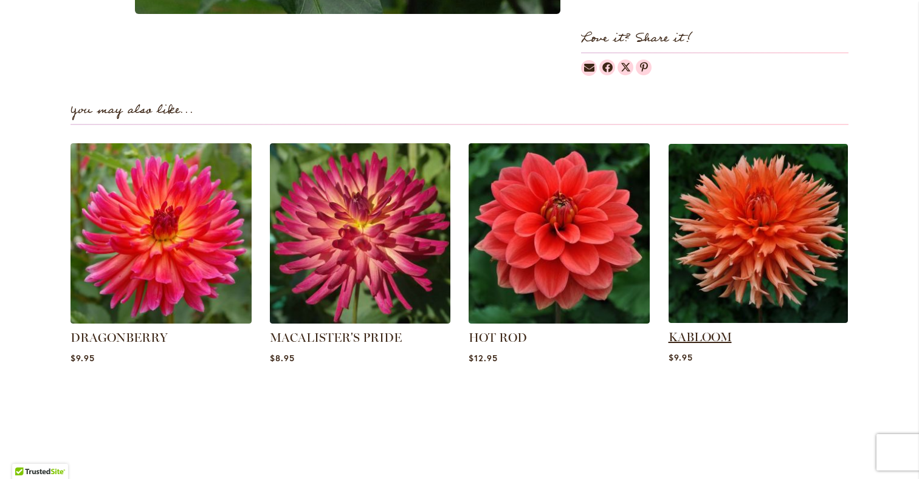
click at [715, 345] on link "KABLOOM" at bounding box center [700, 337] width 63 height 15
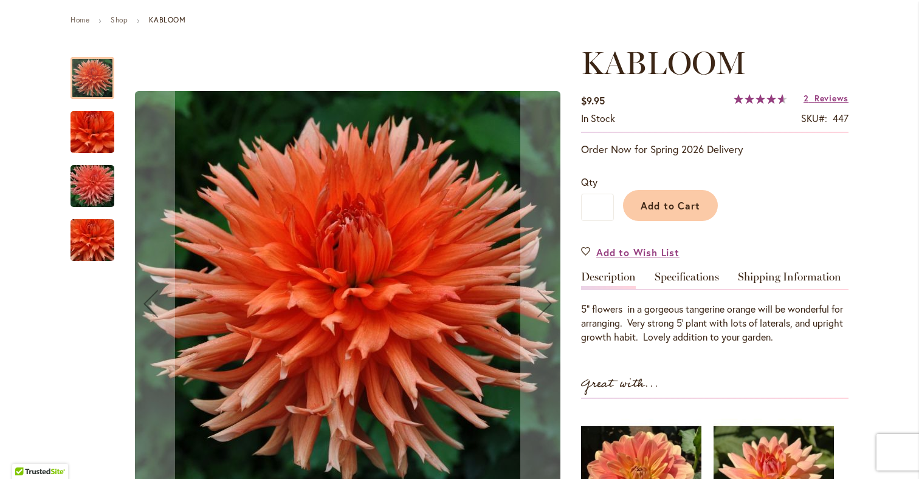
scroll to position [126, 0]
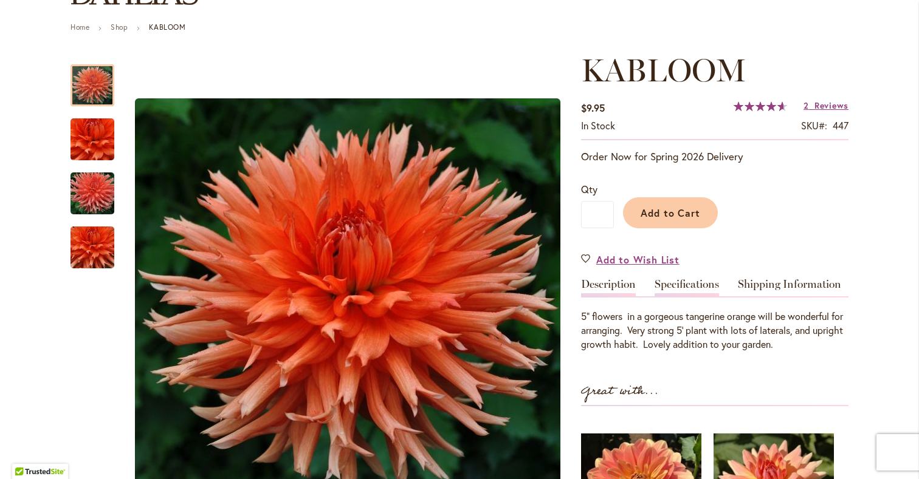
click at [681, 297] on link "Specifications" at bounding box center [687, 288] width 64 height 18
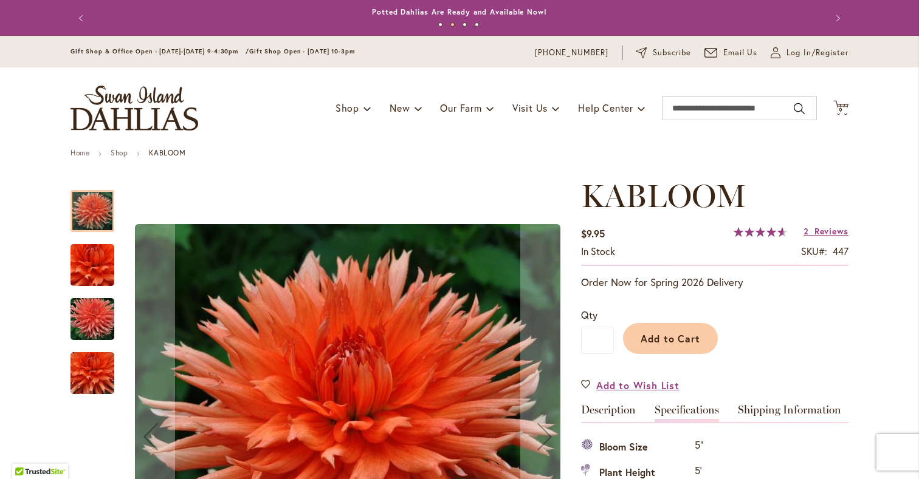
scroll to position [0, 0]
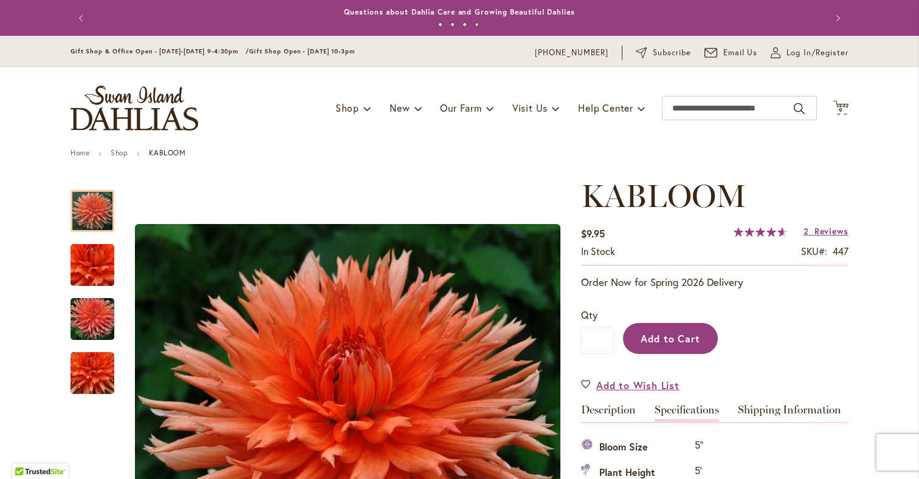
click at [665, 345] on span "Add to Cart" at bounding box center [671, 338] width 60 height 13
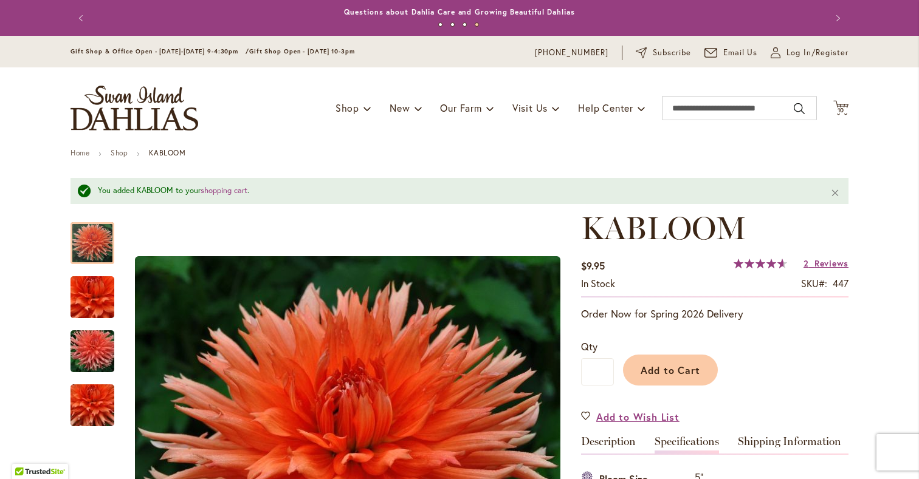
click at [848, 149] on div "Toggle Nav Shop Dahlia Tubers Collections Fresh Cut Dahlias Gardening Supplies …" at bounding box center [459, 107] width 802 height 81
click at [837, 113] on span "10" at bounding box center [840, 110] width 7 height 8
